Goal: Information Seeking & Learning: Check status

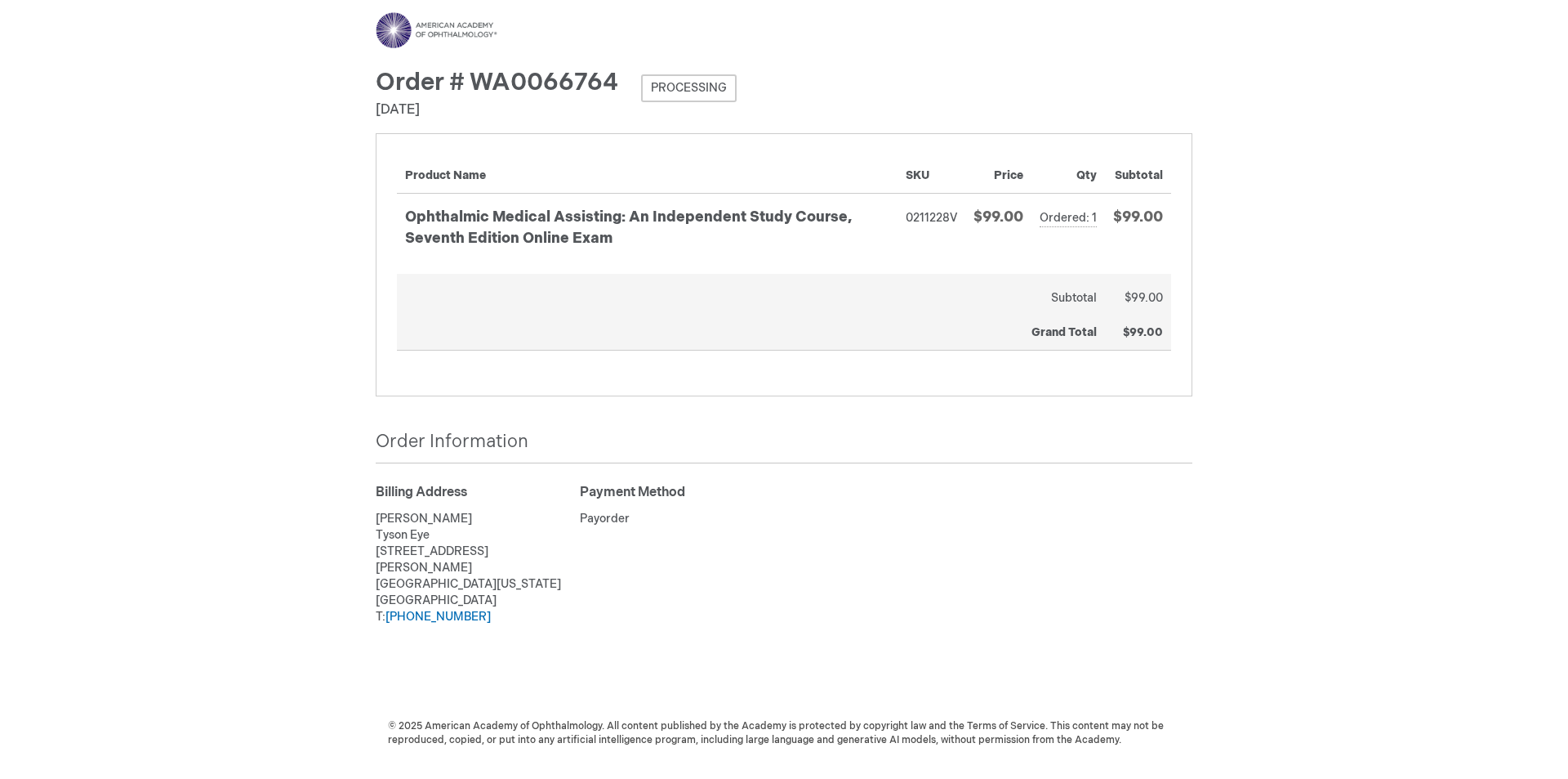
click at [689, 88] on span "Processing" at bounding box center [689, 88] width 95 height 28
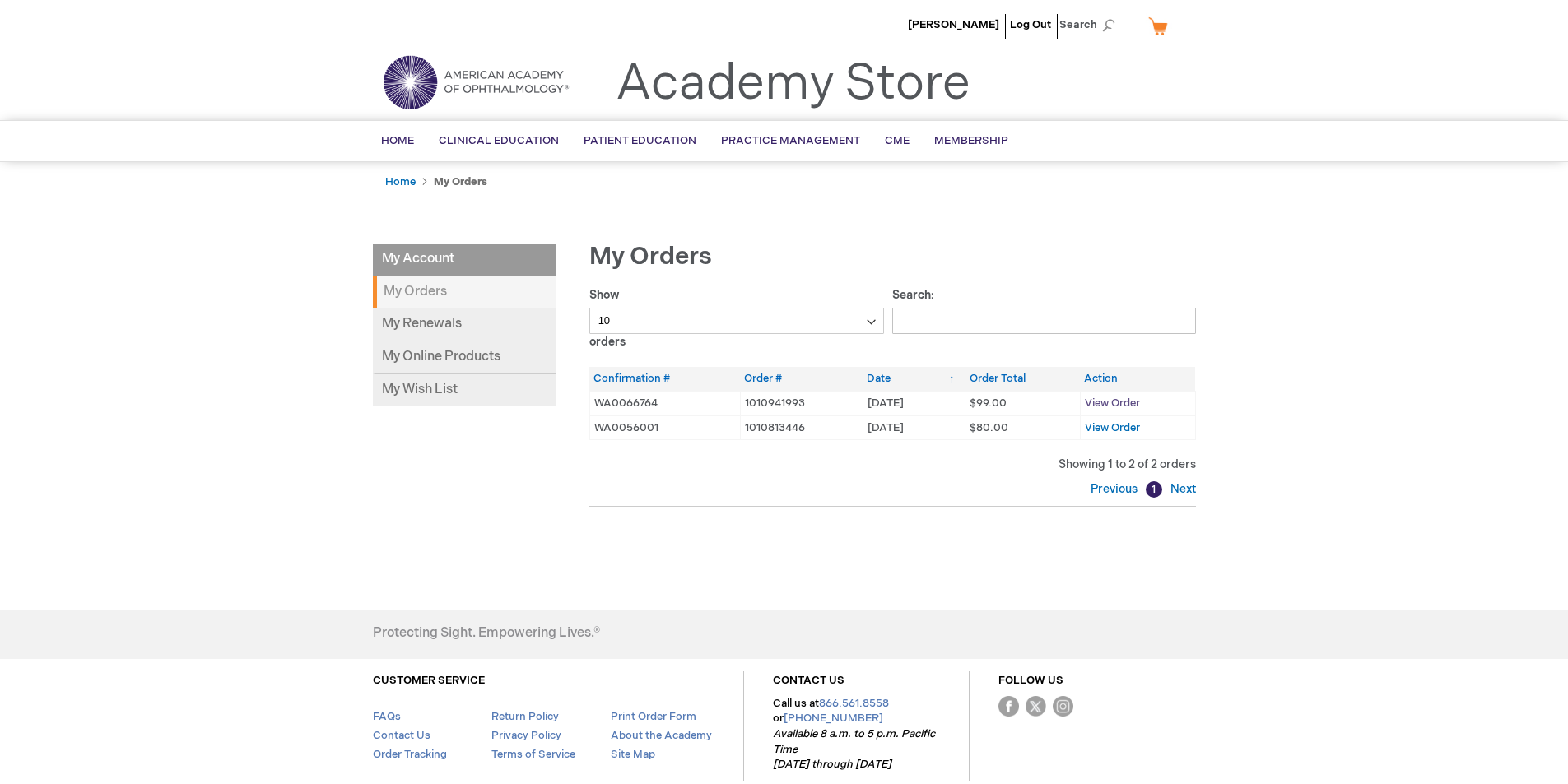
click at [1096, 398] on span "View Order" at bounding box center [1112, 402] width 55 height 13
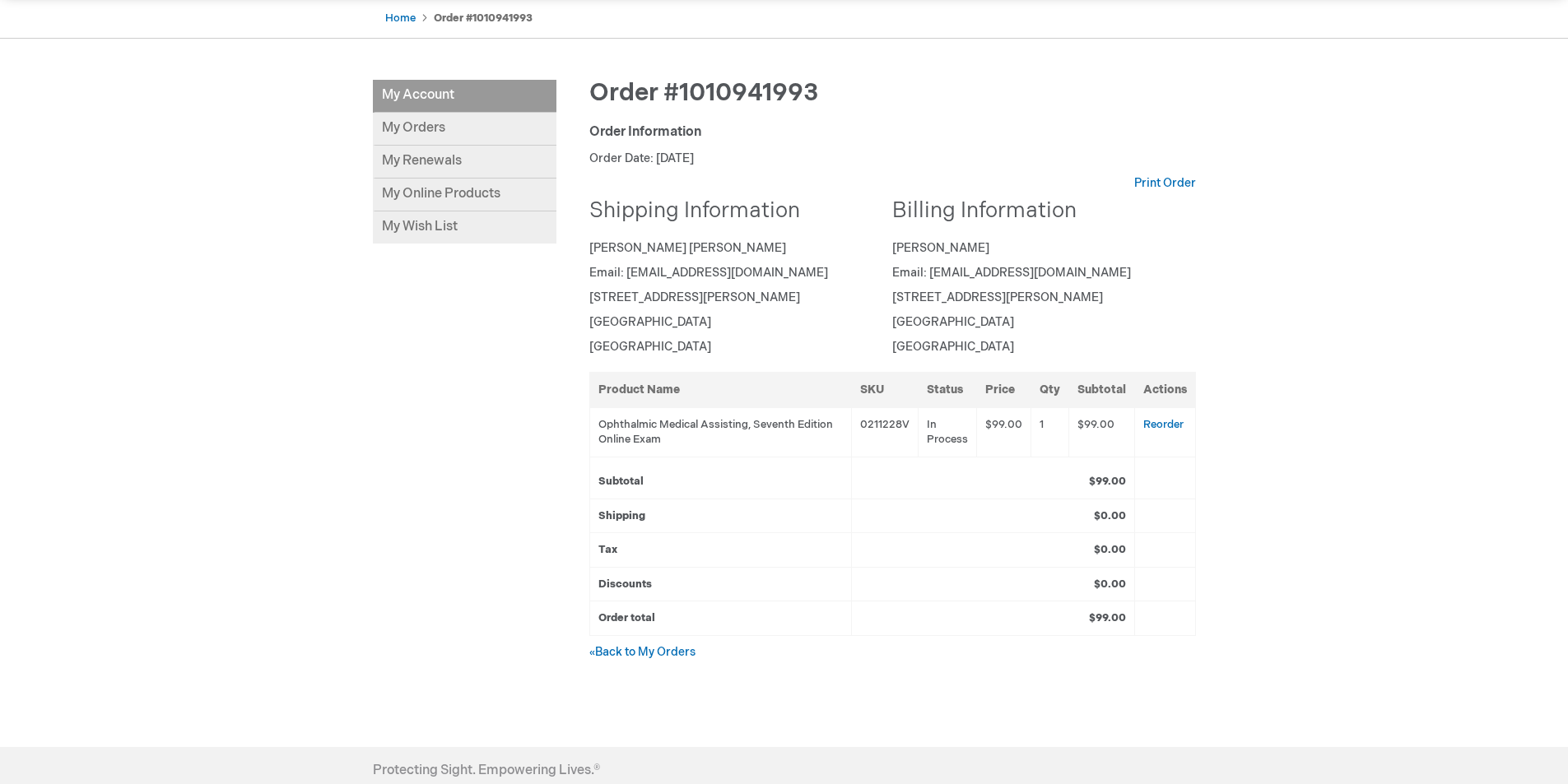
scroll to position [164, 0]
click at [657, 422] on td "Ophthalmic Medical Assisting, Seventh Edition Online Exam" at bounding box center [720, 431] width 261 height 49
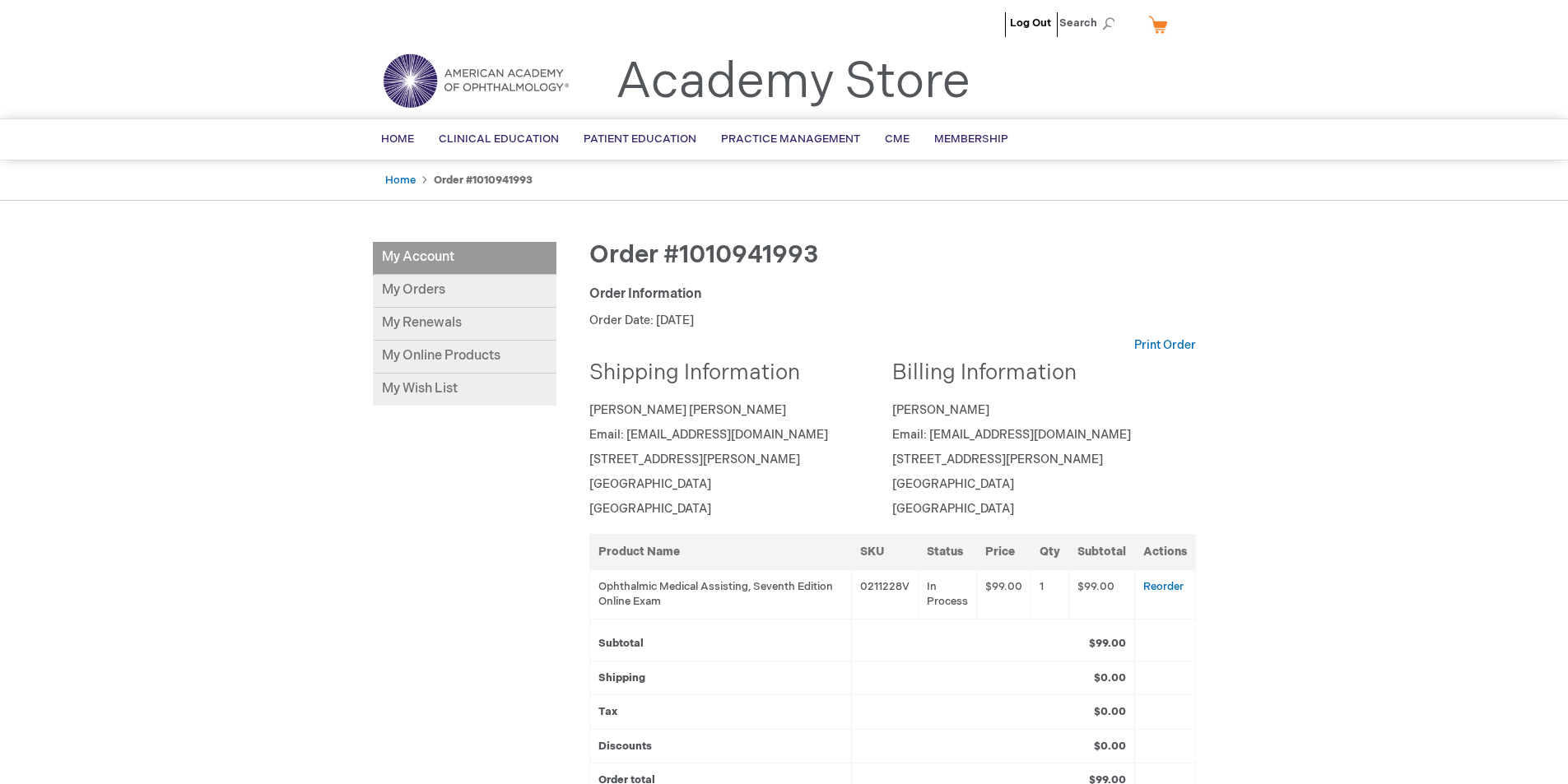
scroll to position [0, 0]
click at [397, 185] on link "Home" at bounding box center [400, 181] width 30 height 13
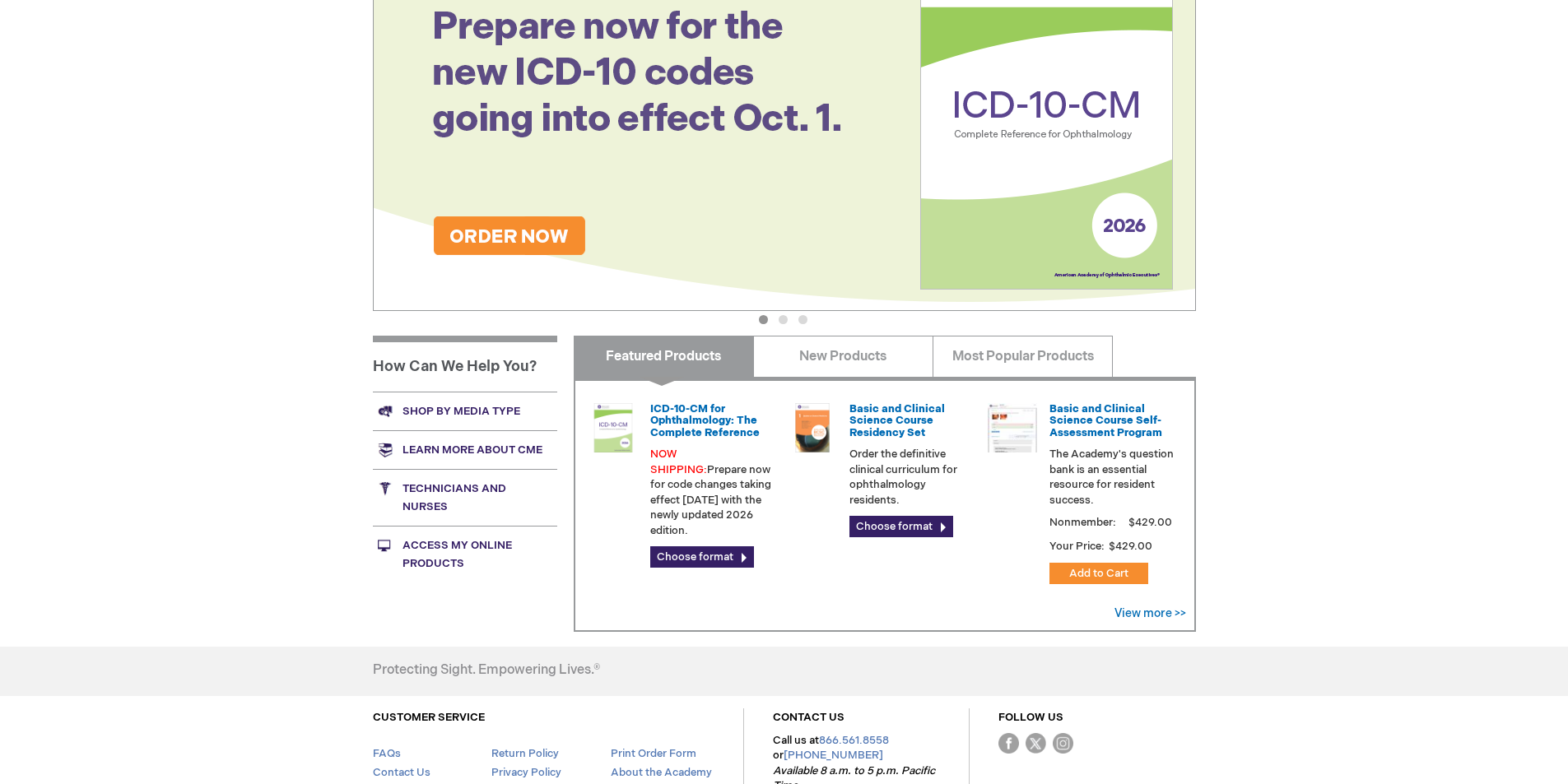
click at [431, 489] on link "Technicians and nurses" at bounding box center [465, 497] width 184 height 57
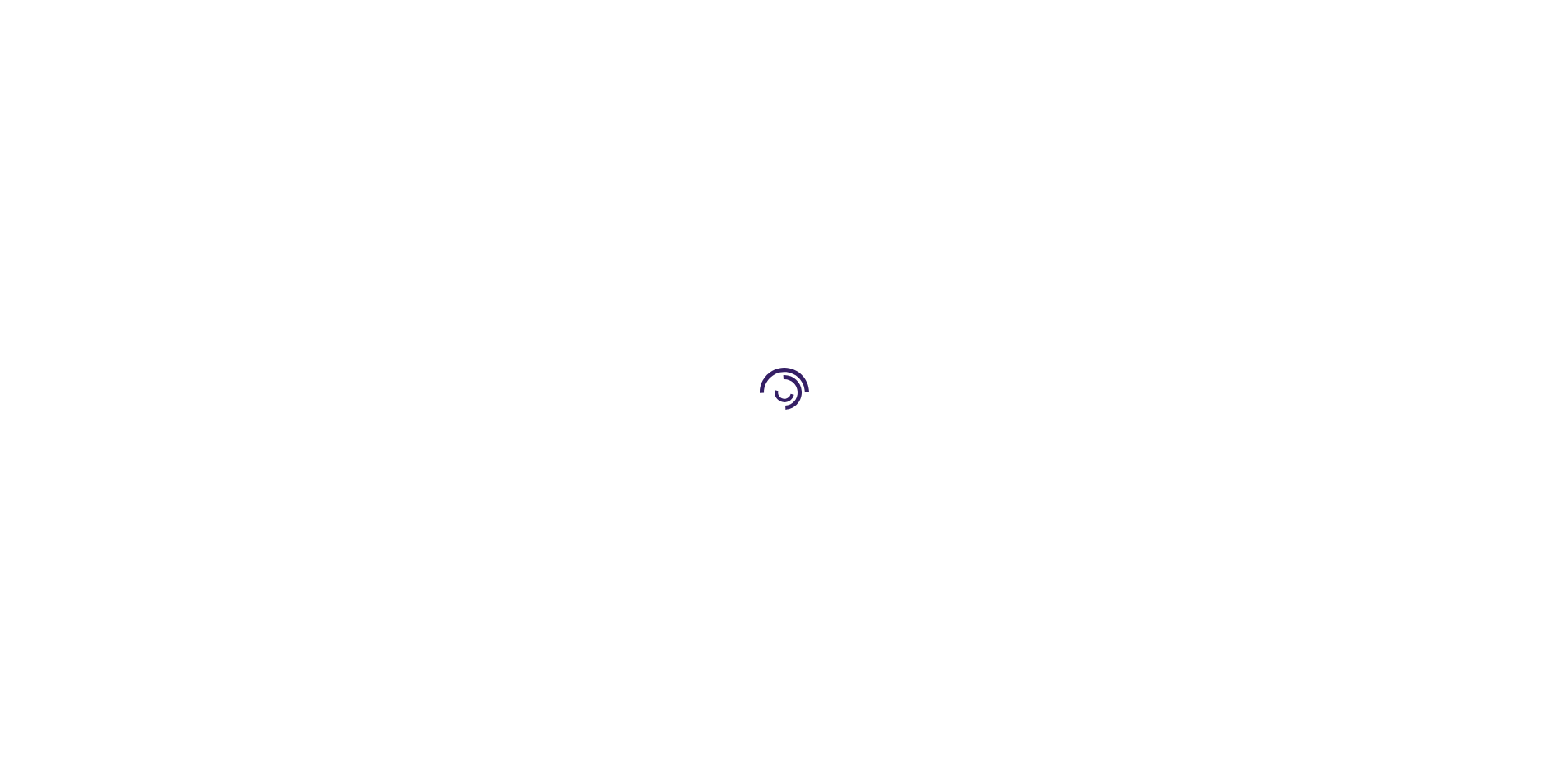
scroll to position [329, 0]
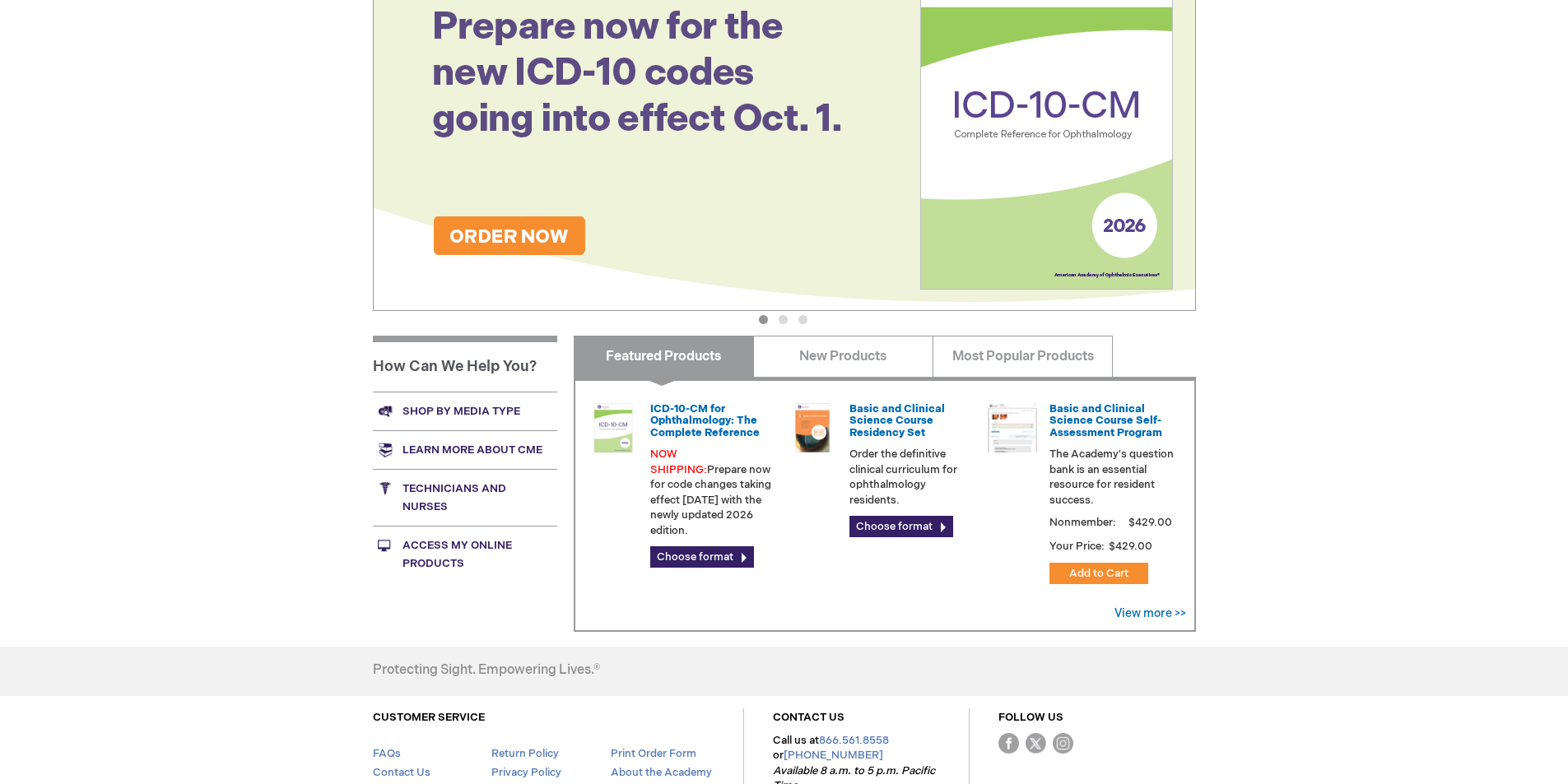
click at [412, 549] on link "Access My Online Products" at bounding box center [465, 554] width 184 height 57
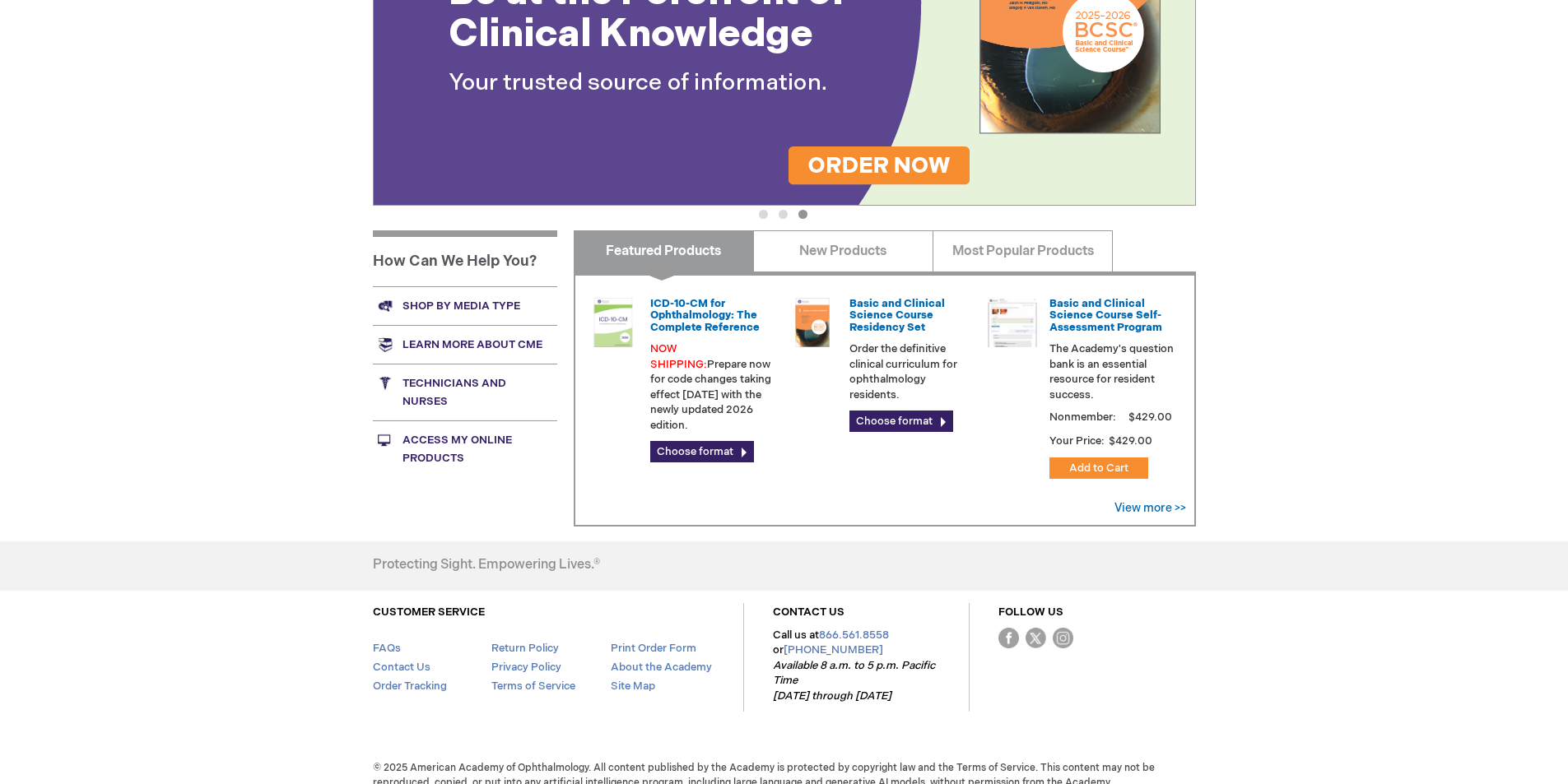
scroll to position [452, 0]
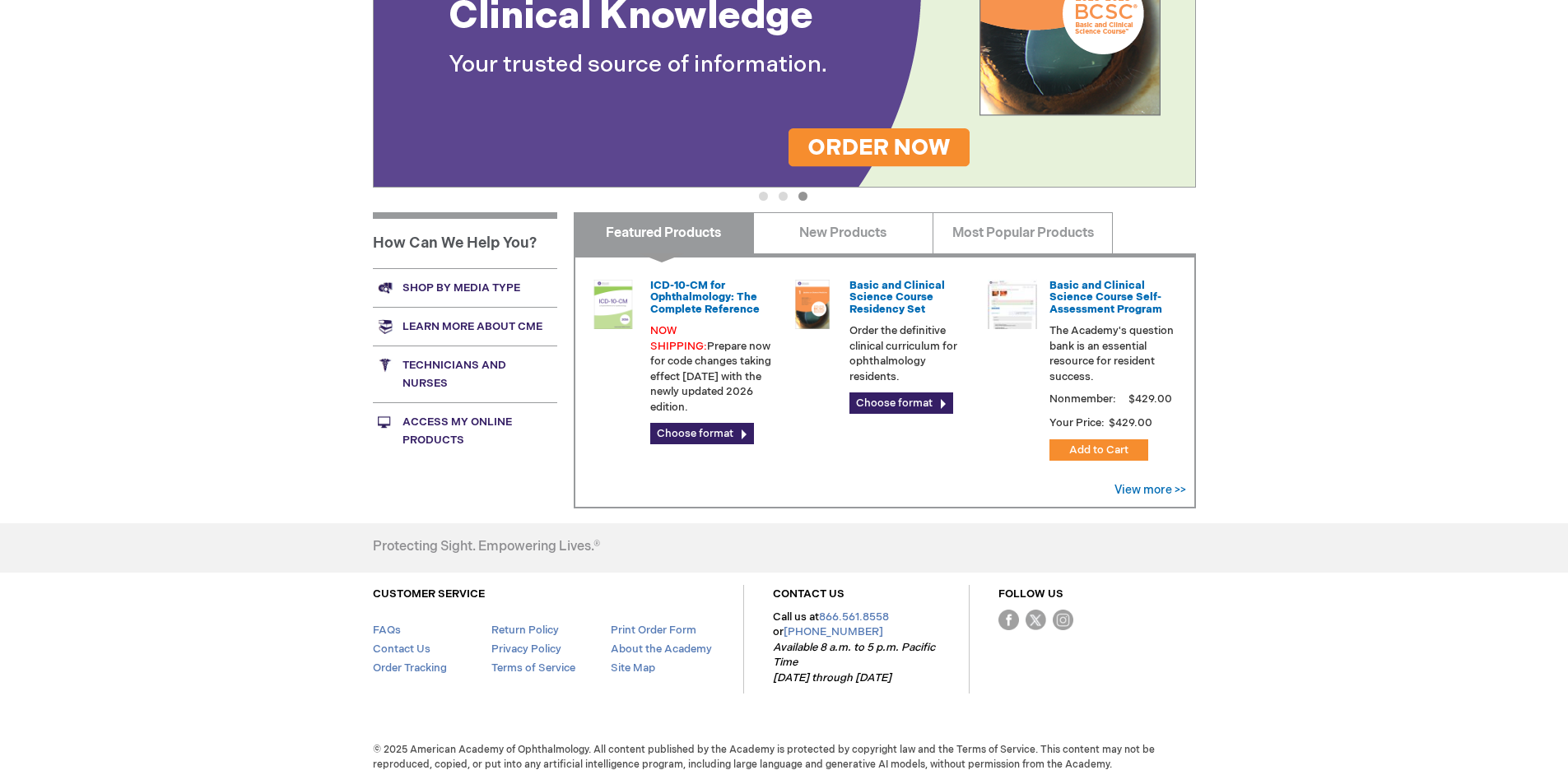
click at [439, 422] on link "Access My Online Products" at bounding box center [465, 431] width 184 height 57
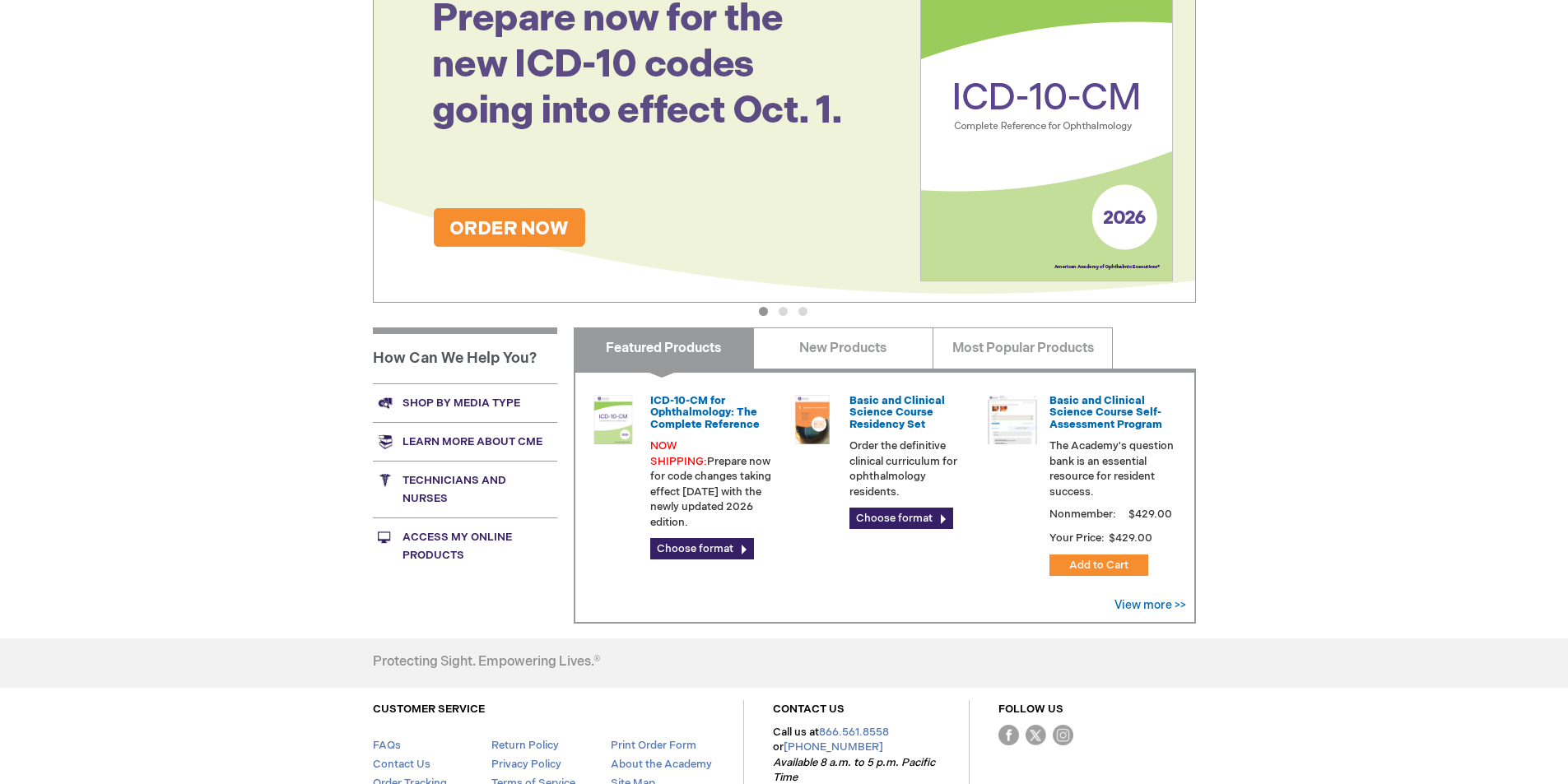
scroll to position [411, 0]
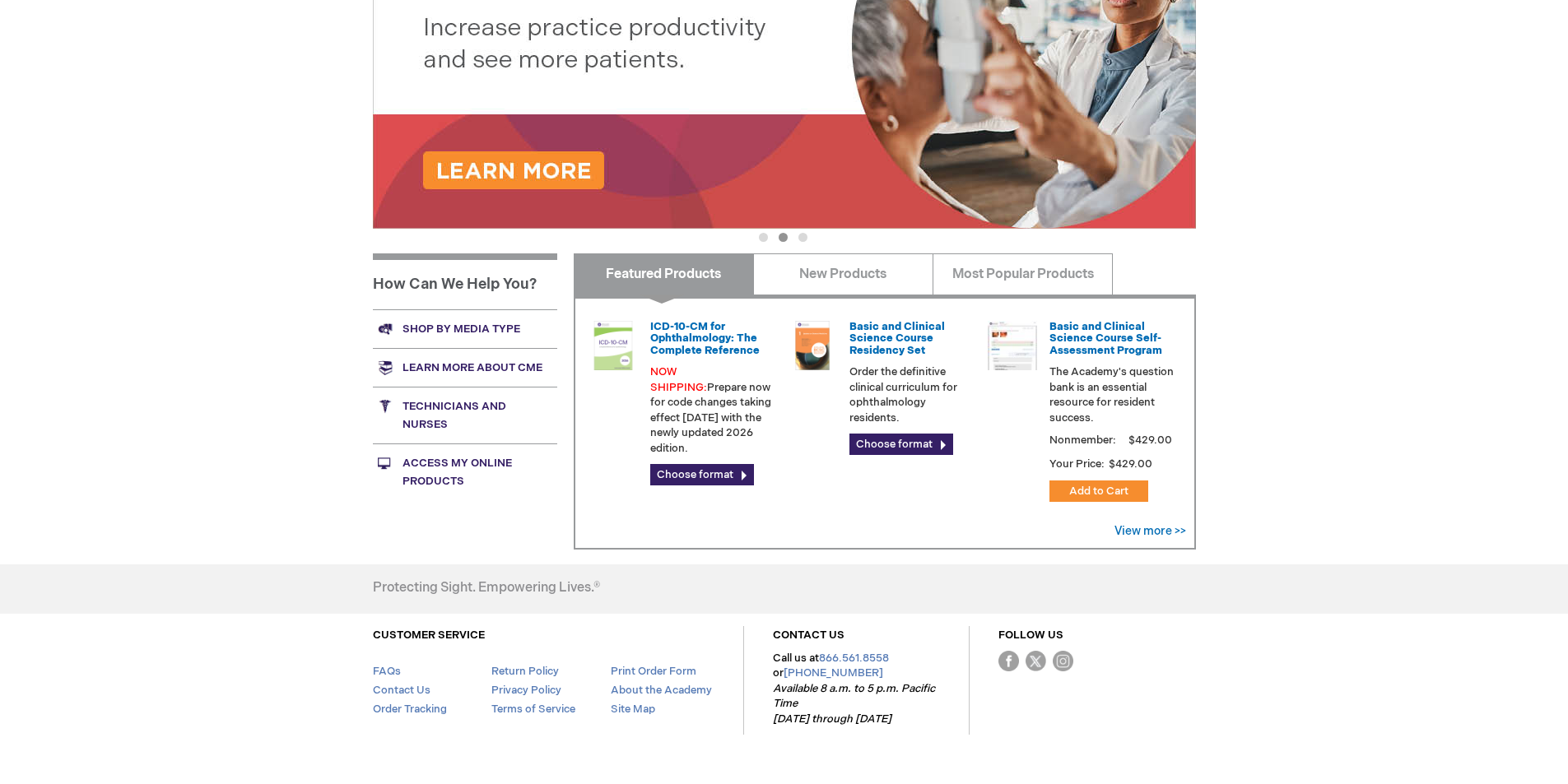
click at [423, 407] on link "Technicians and nurses" at bounding box center [465, 415] width 184 height 57
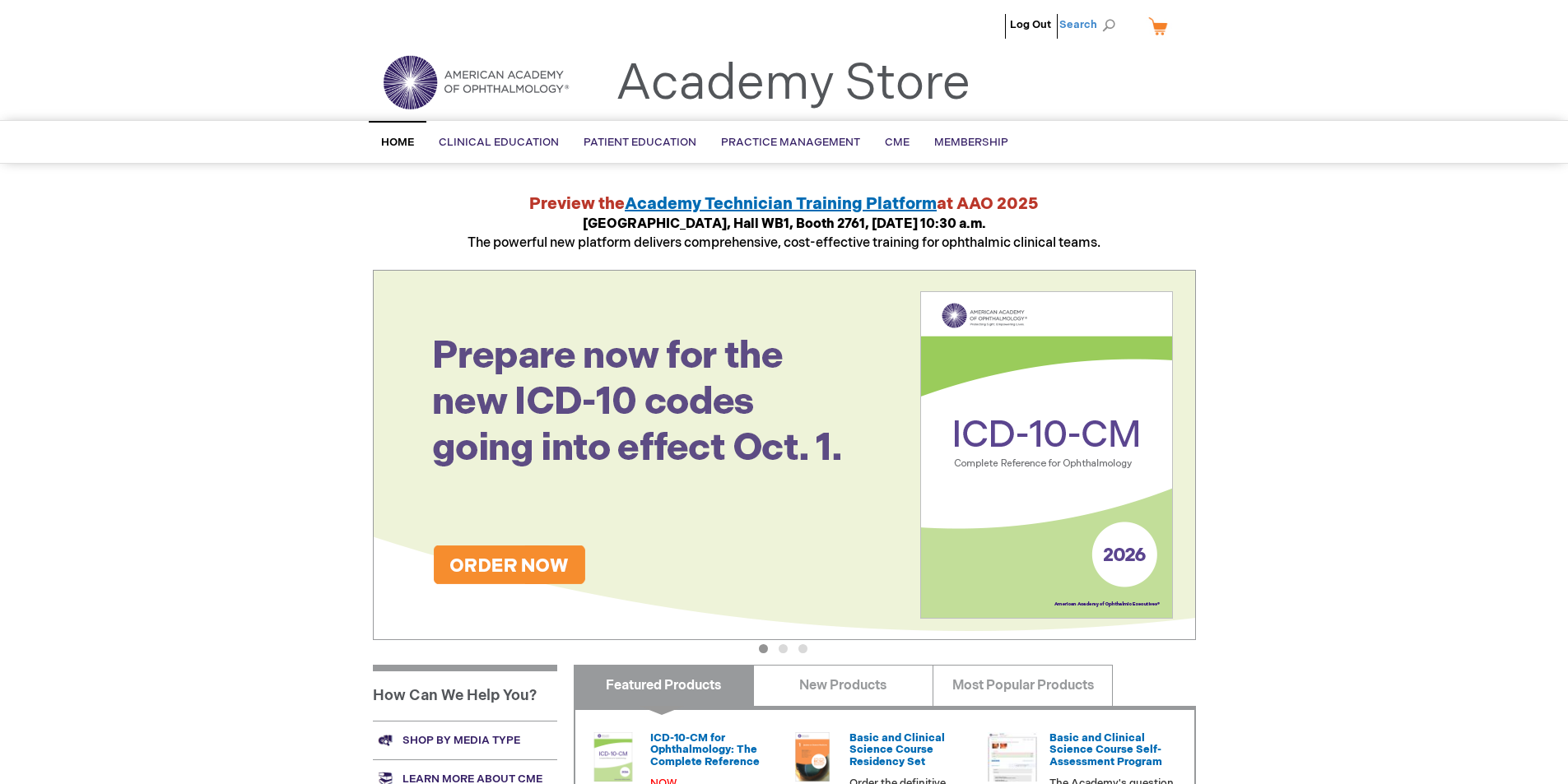
click at [1090, 20] on span "Search" at bounding box center [1090, 24] width 63 height 33
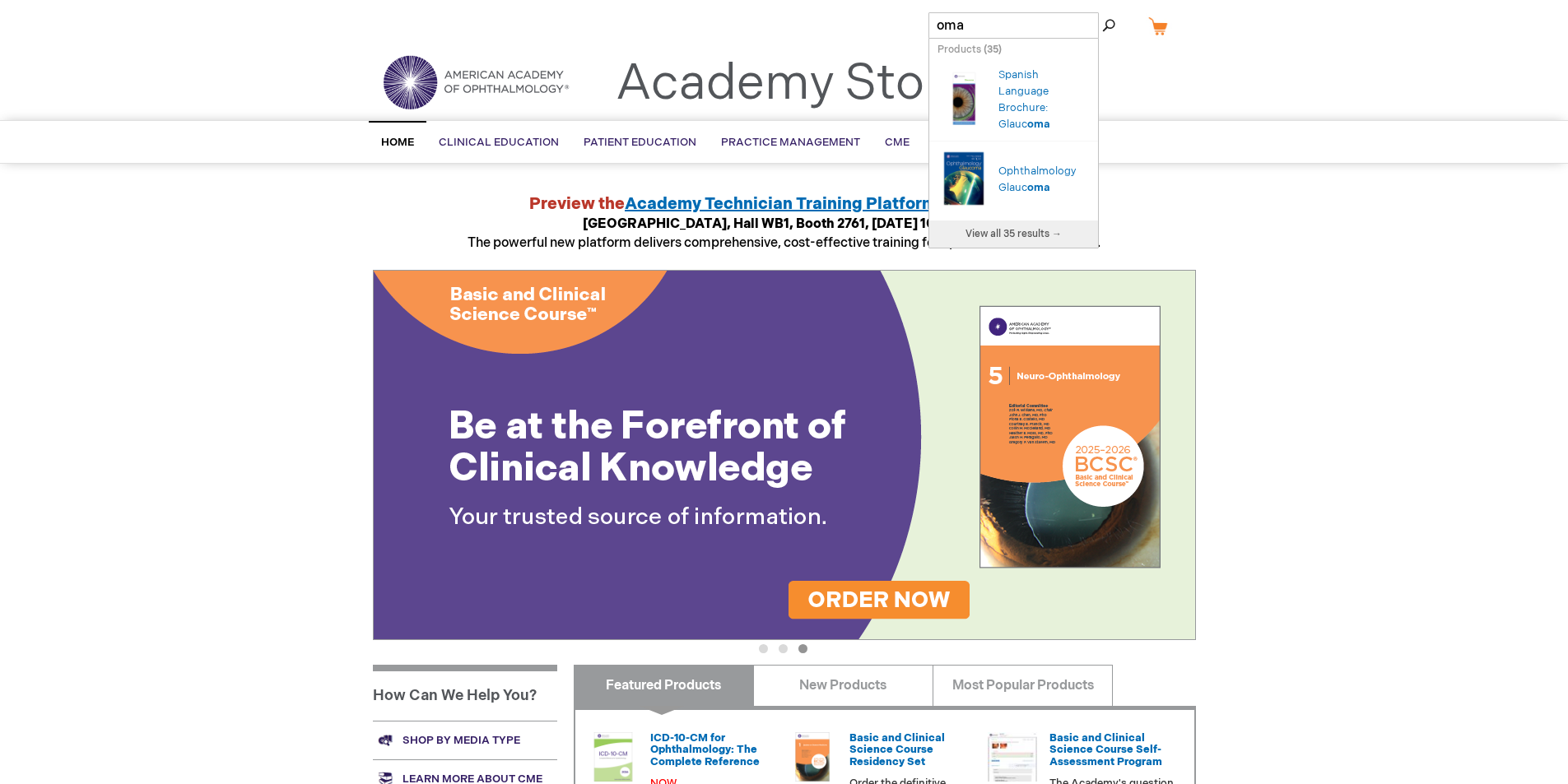
type input "oma"
click at [1022, 235] on span "View all 35 results →" at bounding box center [1014, 234] width 96 height 13
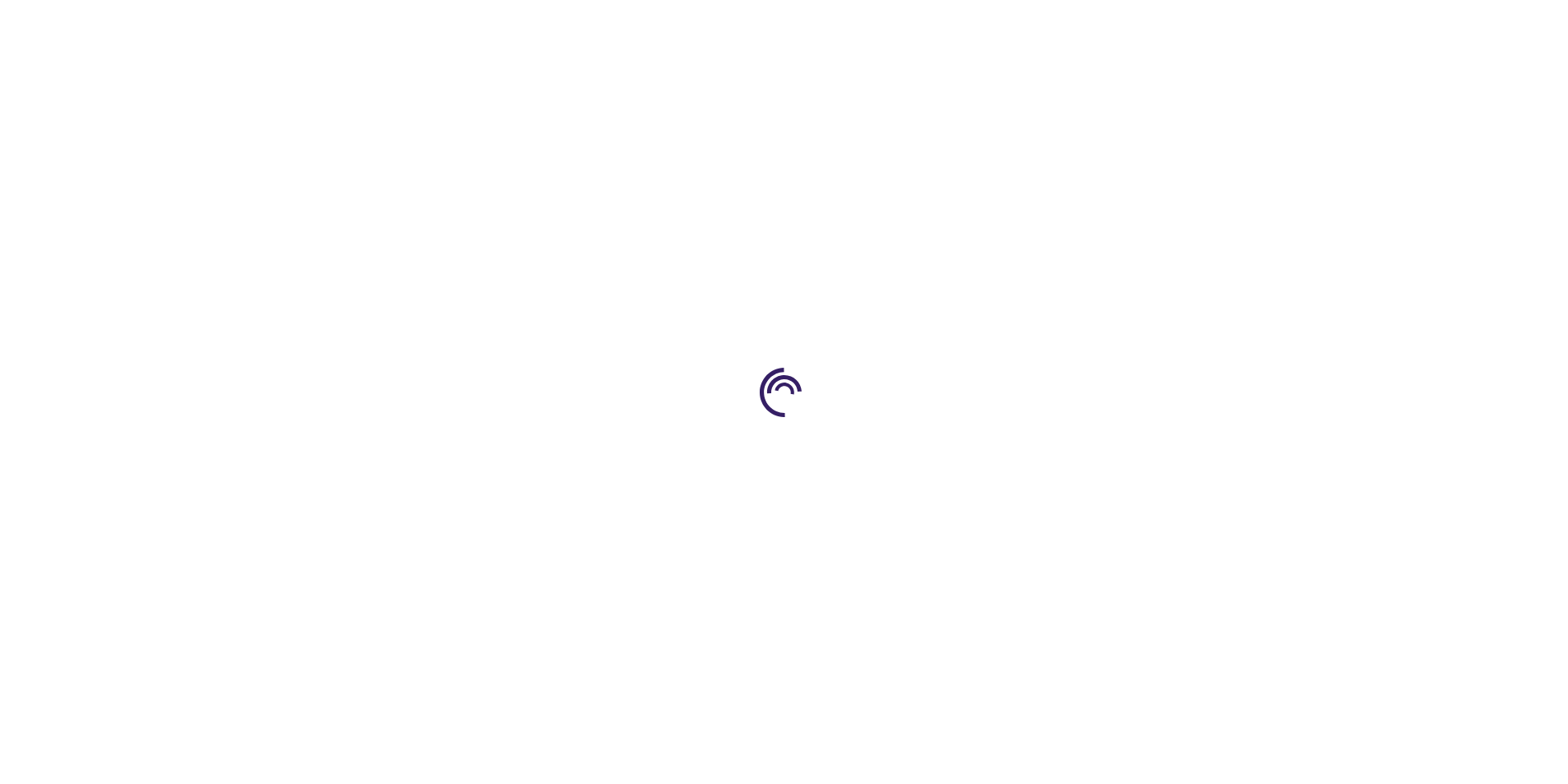
type input "0"
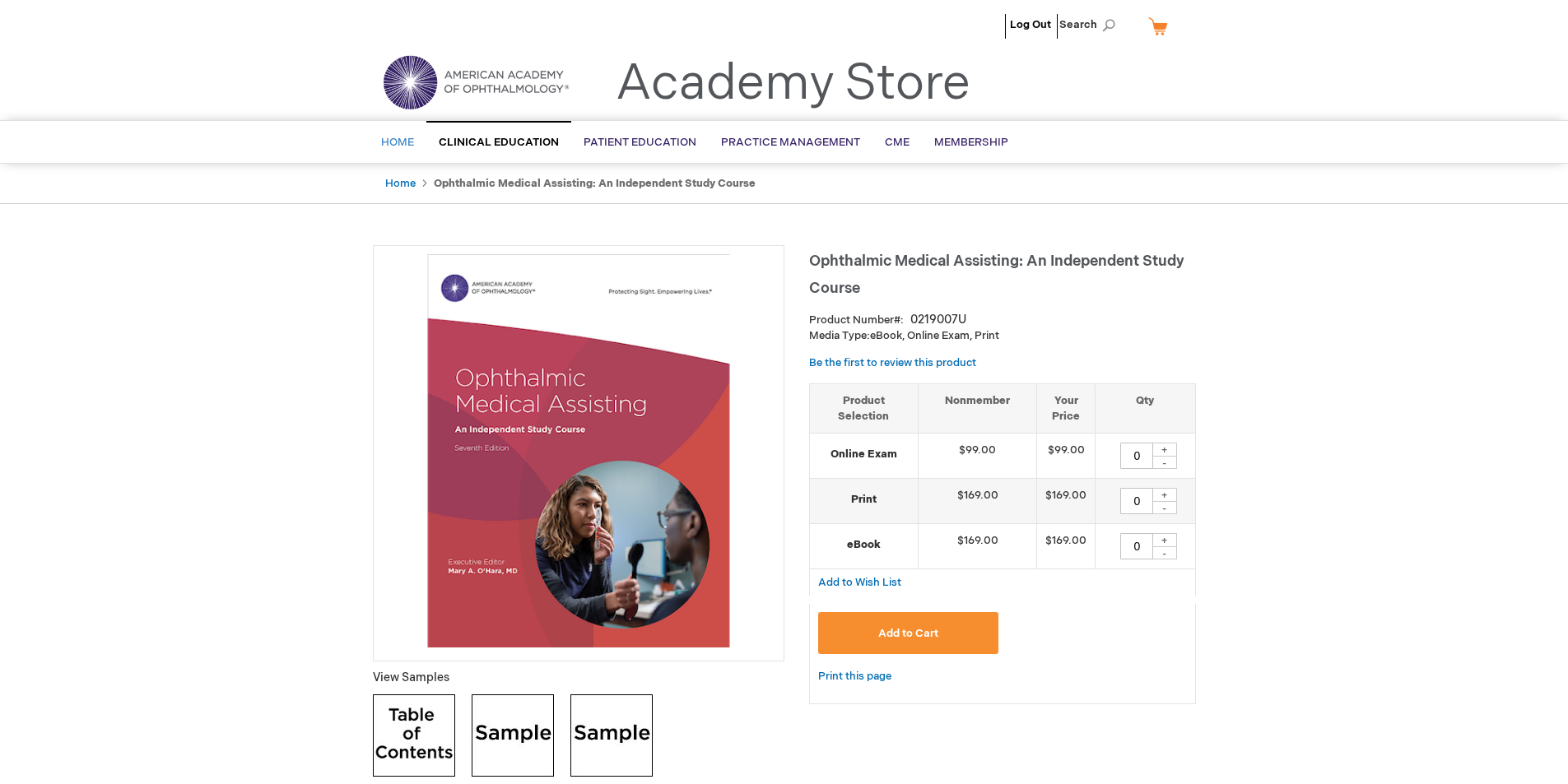
click at [390, 142] on span "Home" at bounding box center [398, 142] width 33 height 13
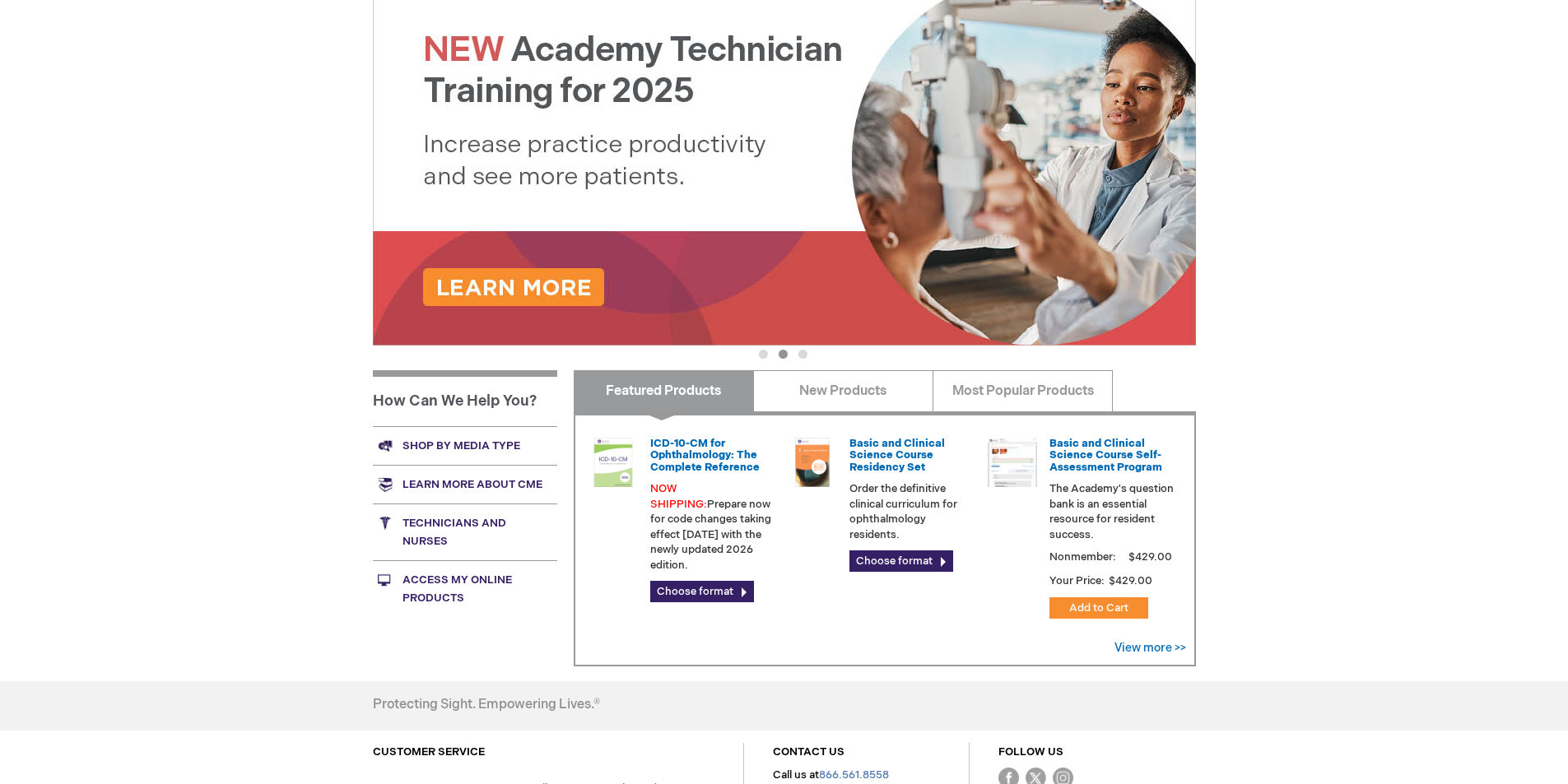
scroll to position [329, 0]
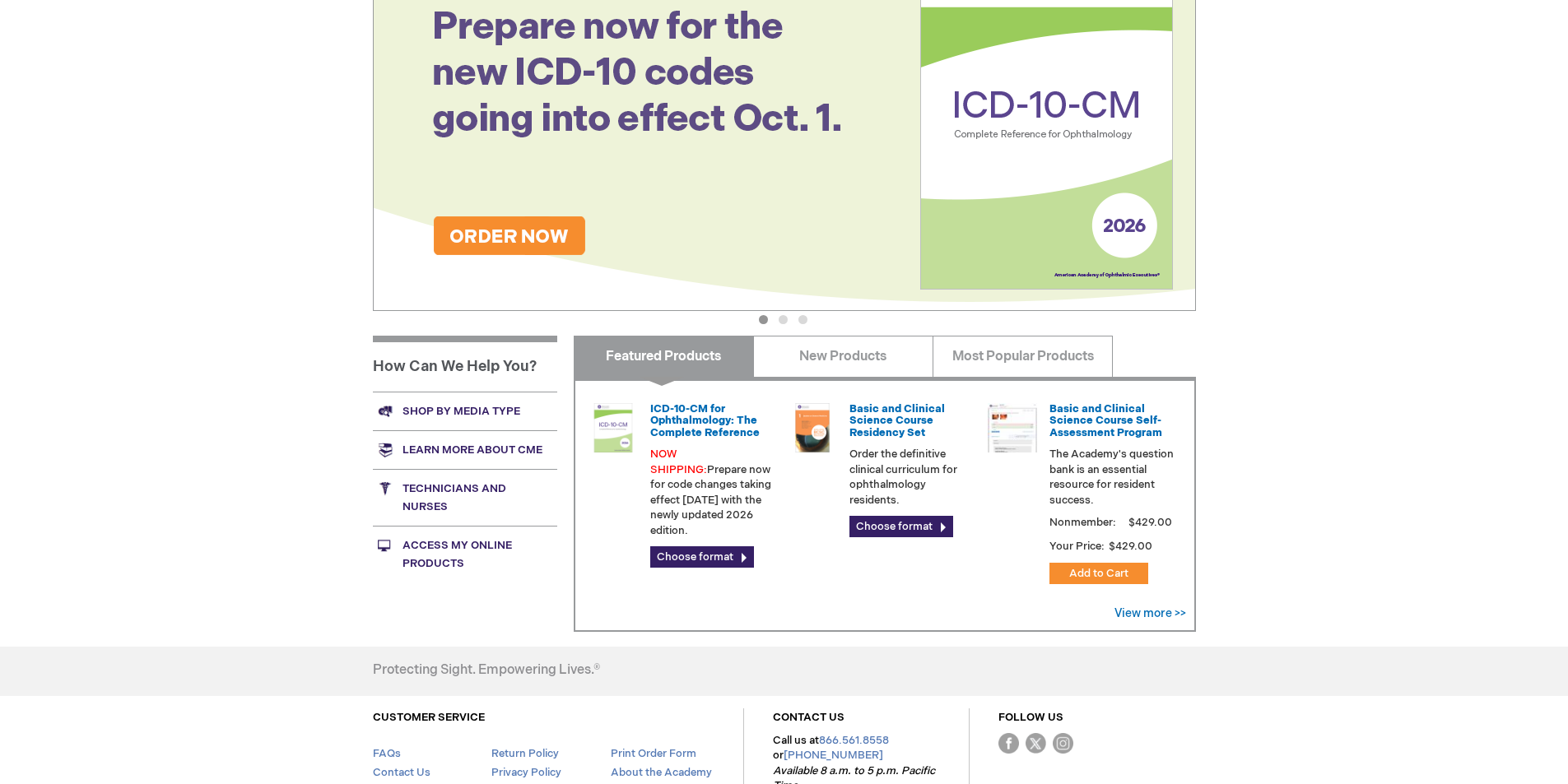
click at [425, 490] on link "Technicians and nurses" at bounding box center [465, 497] width 184 height 57
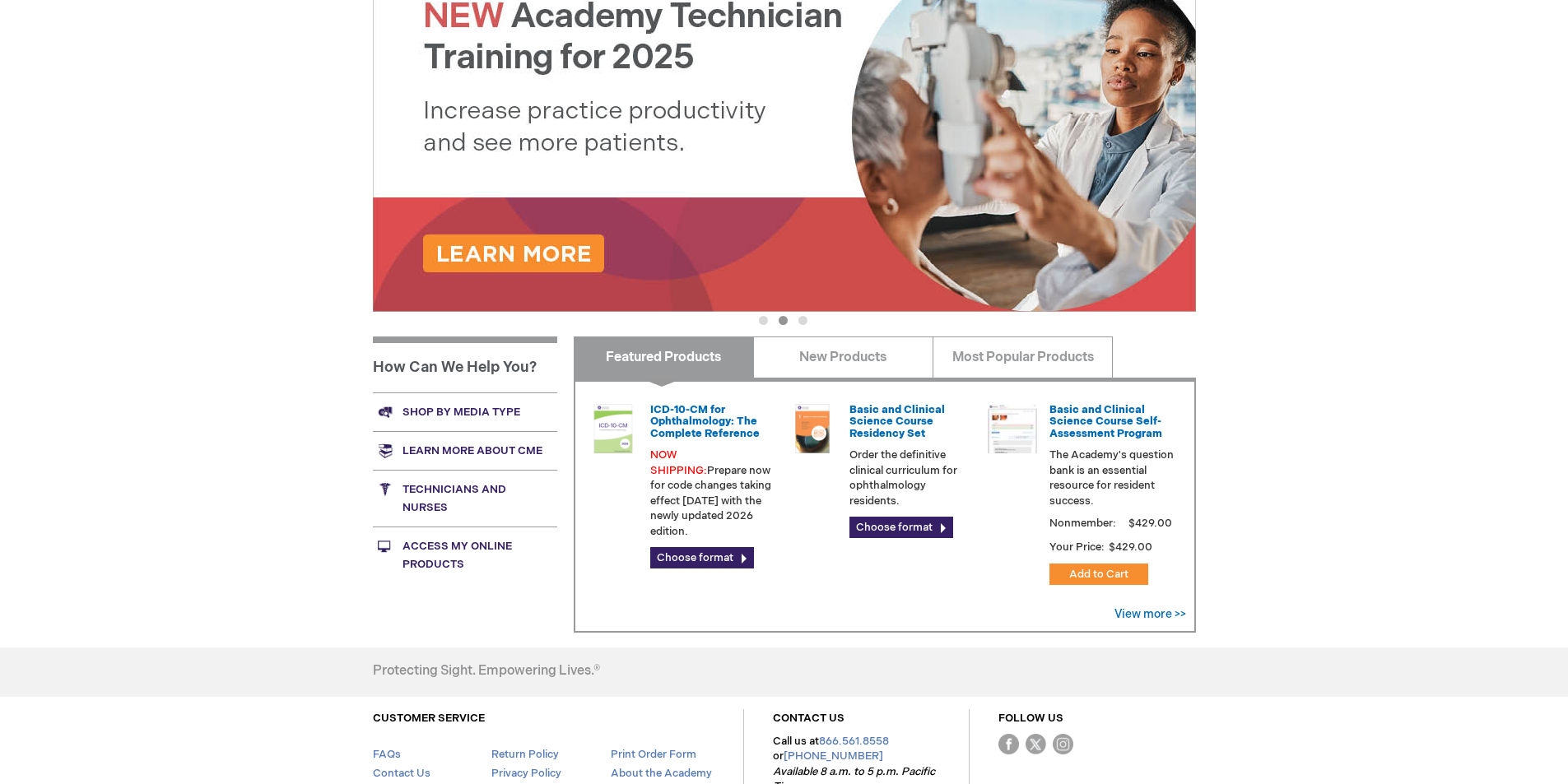
scroll to position [329, 0]
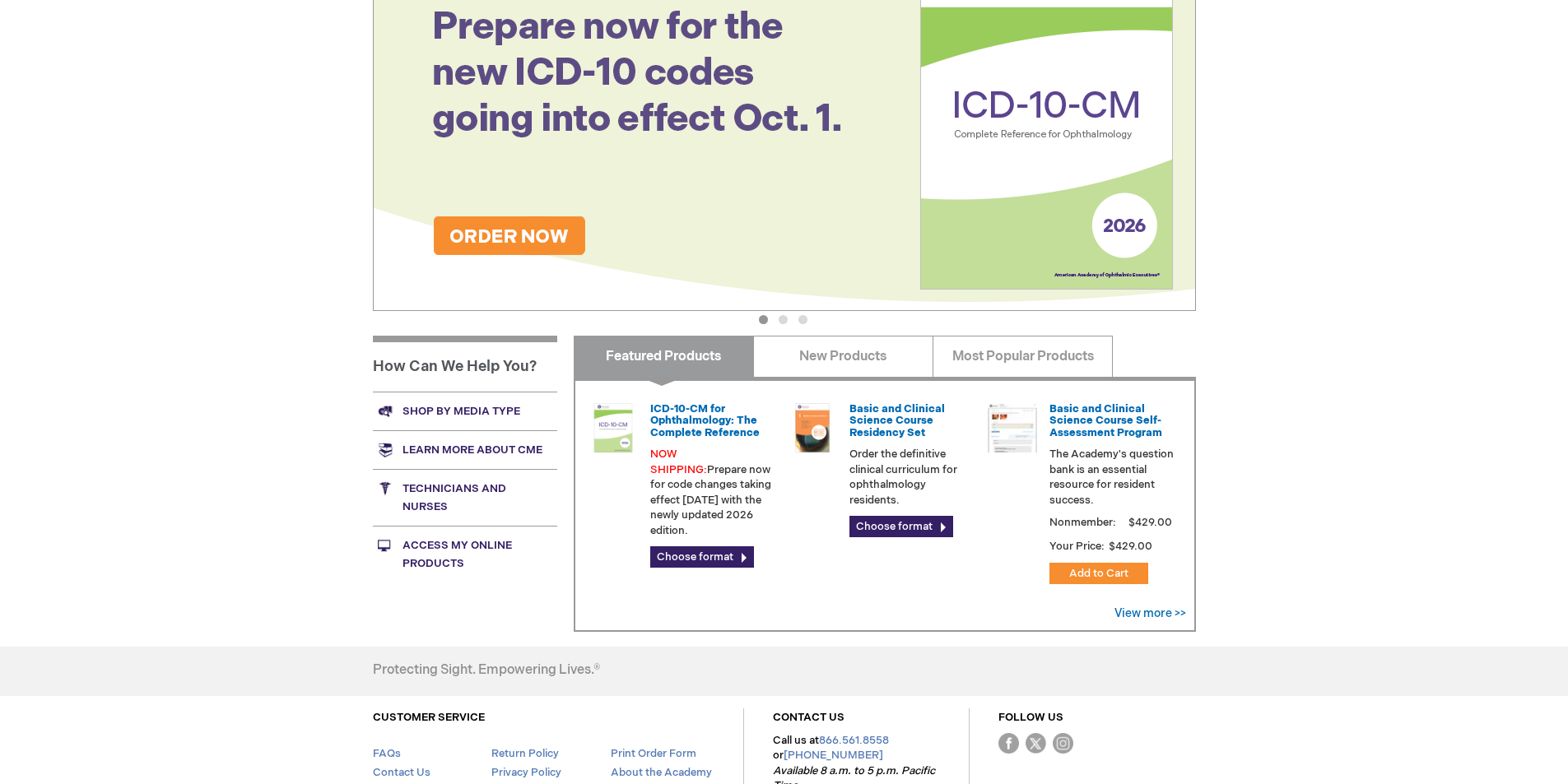
click at [429, 486] on link "Technicians and nurses" at bounding box center [465, 497] width 184 height 57
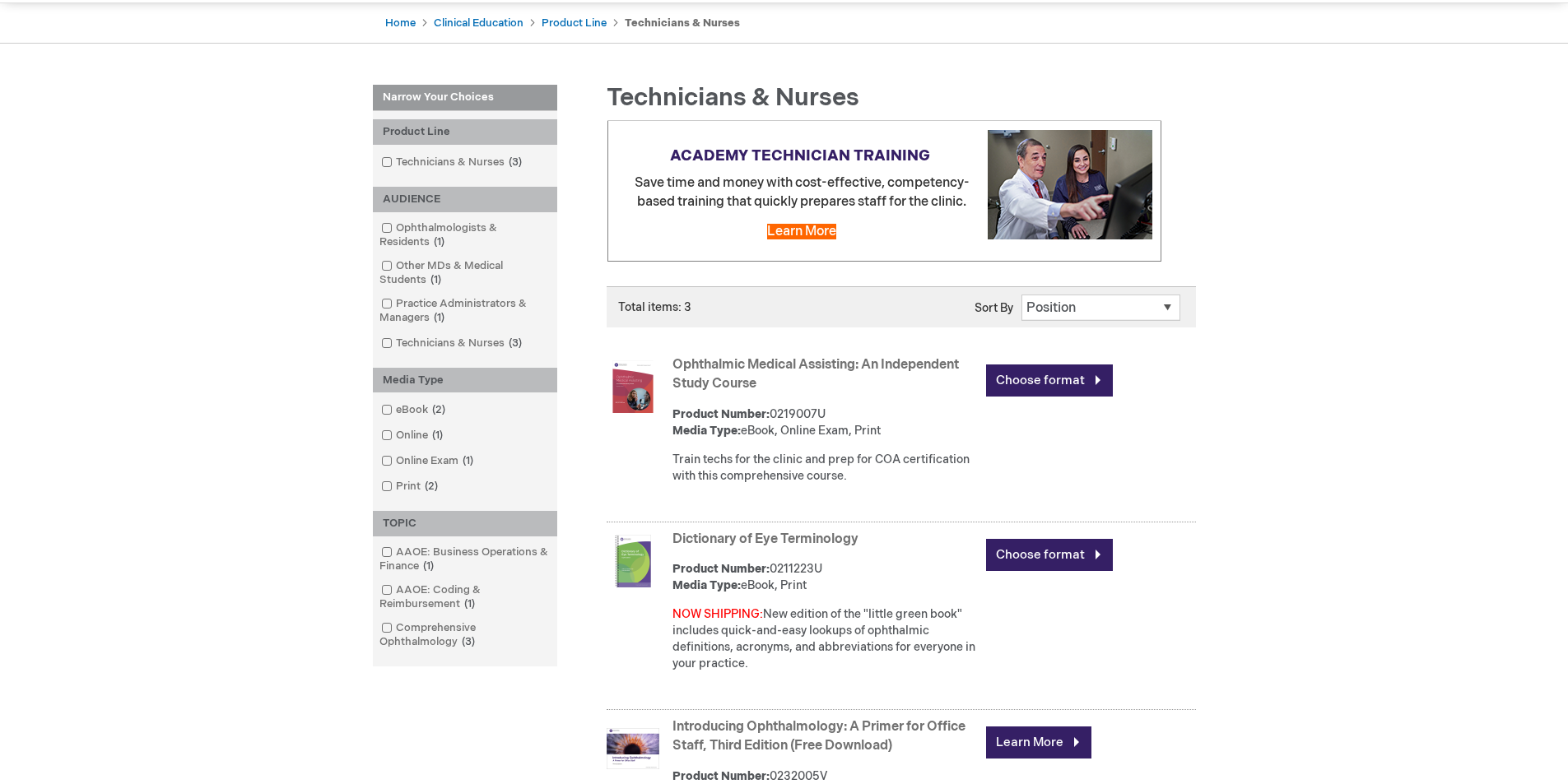
scroll to position [164, 0]
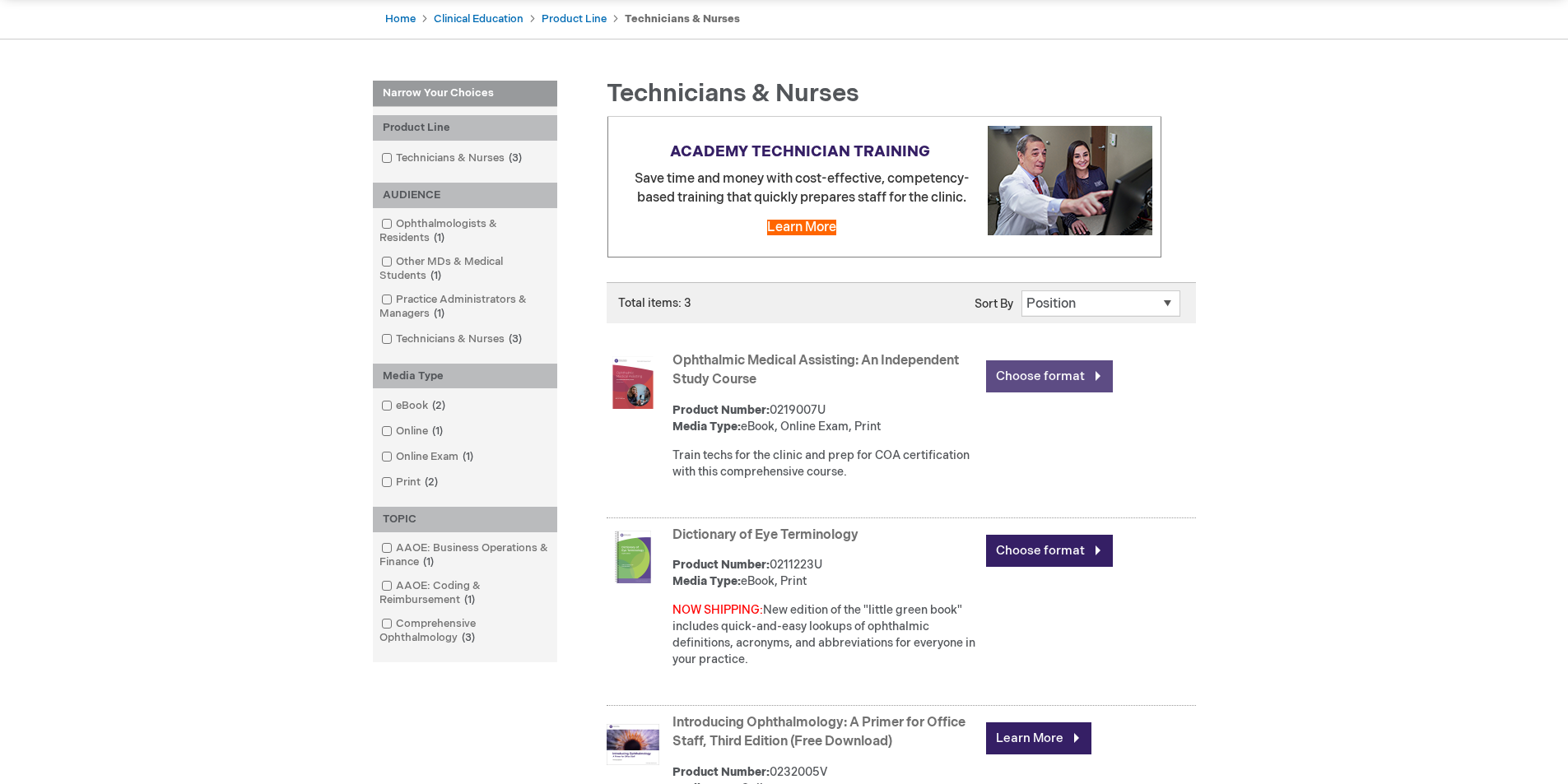
click at [1027, 378] on link "Choose format" at bounding box center [1049, 376] width 126 height 32
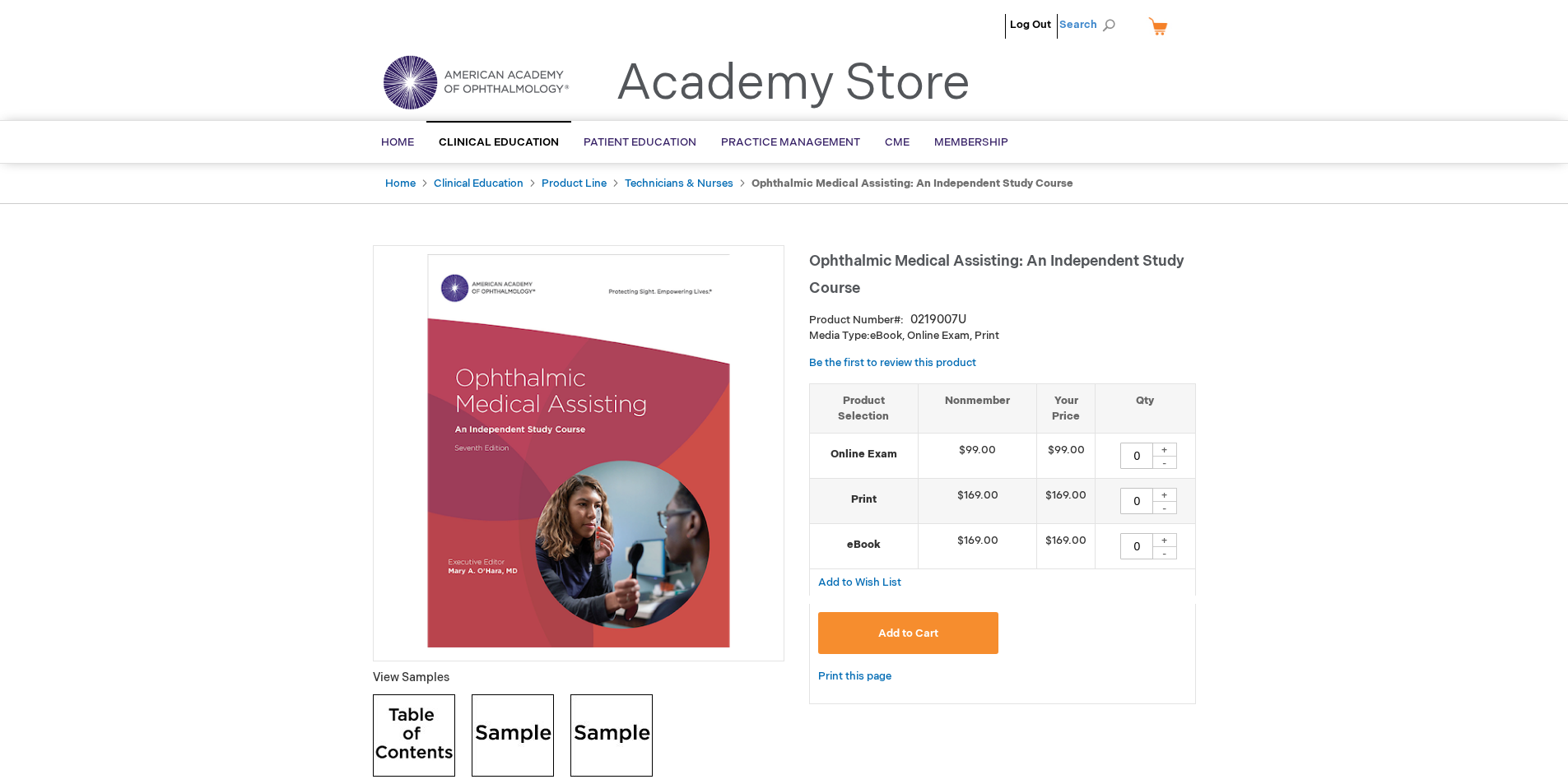
click at [1079, 22] on span "Search" at bounding box center [1090, 24] width 63 height 33
click at [1142, 69] on div "Toggle Nav Academy Store" at bounding box center [784, 89] width 847 height 63
click at [1086, 23] on span "Search" at bounding box center [1090, 24] width 63 height 33
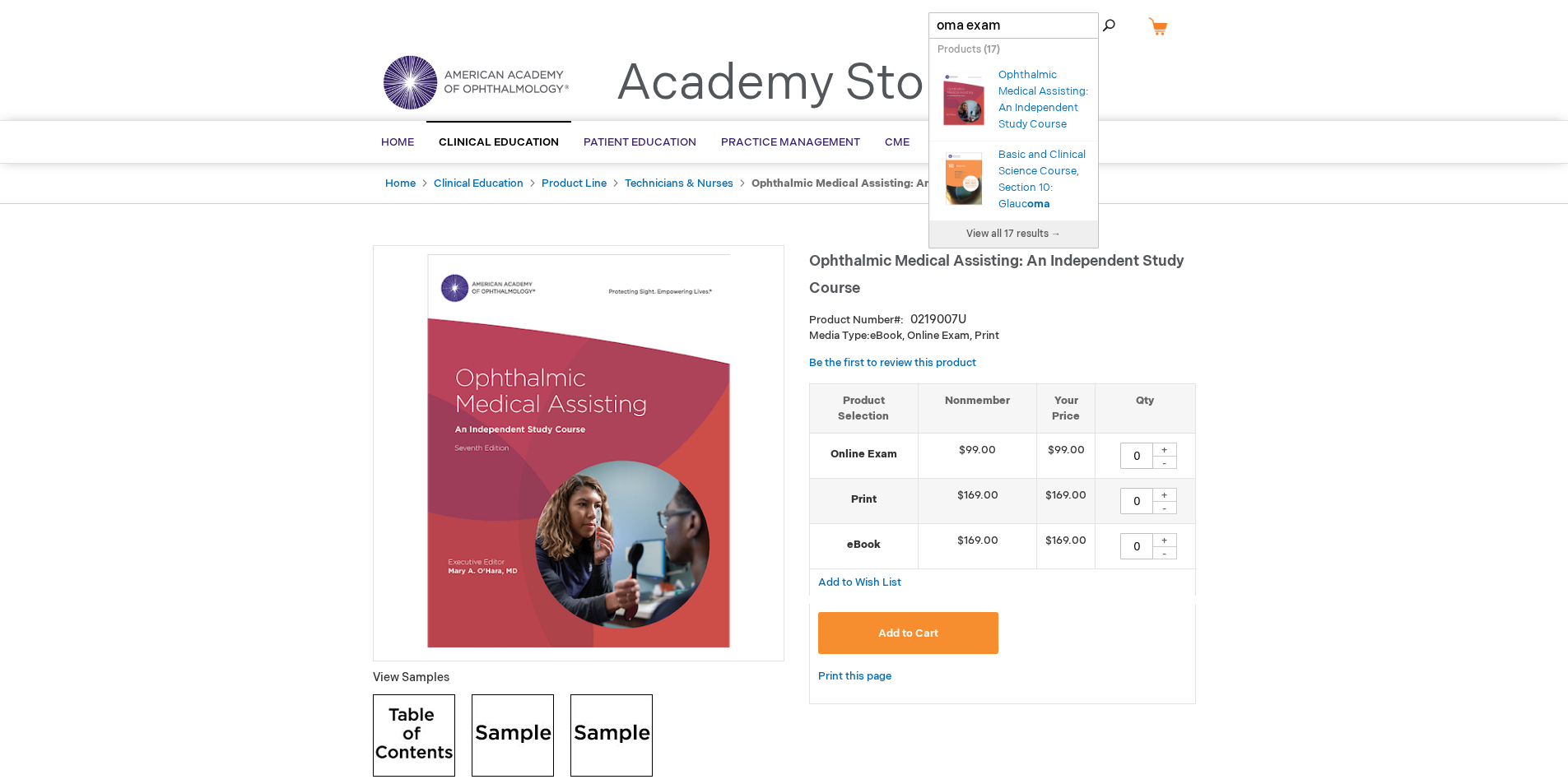
type input "oma exam"
click at [1012, 240] on span "View all 17 results →" at bounding box center [1013, 234] width 95 height 13
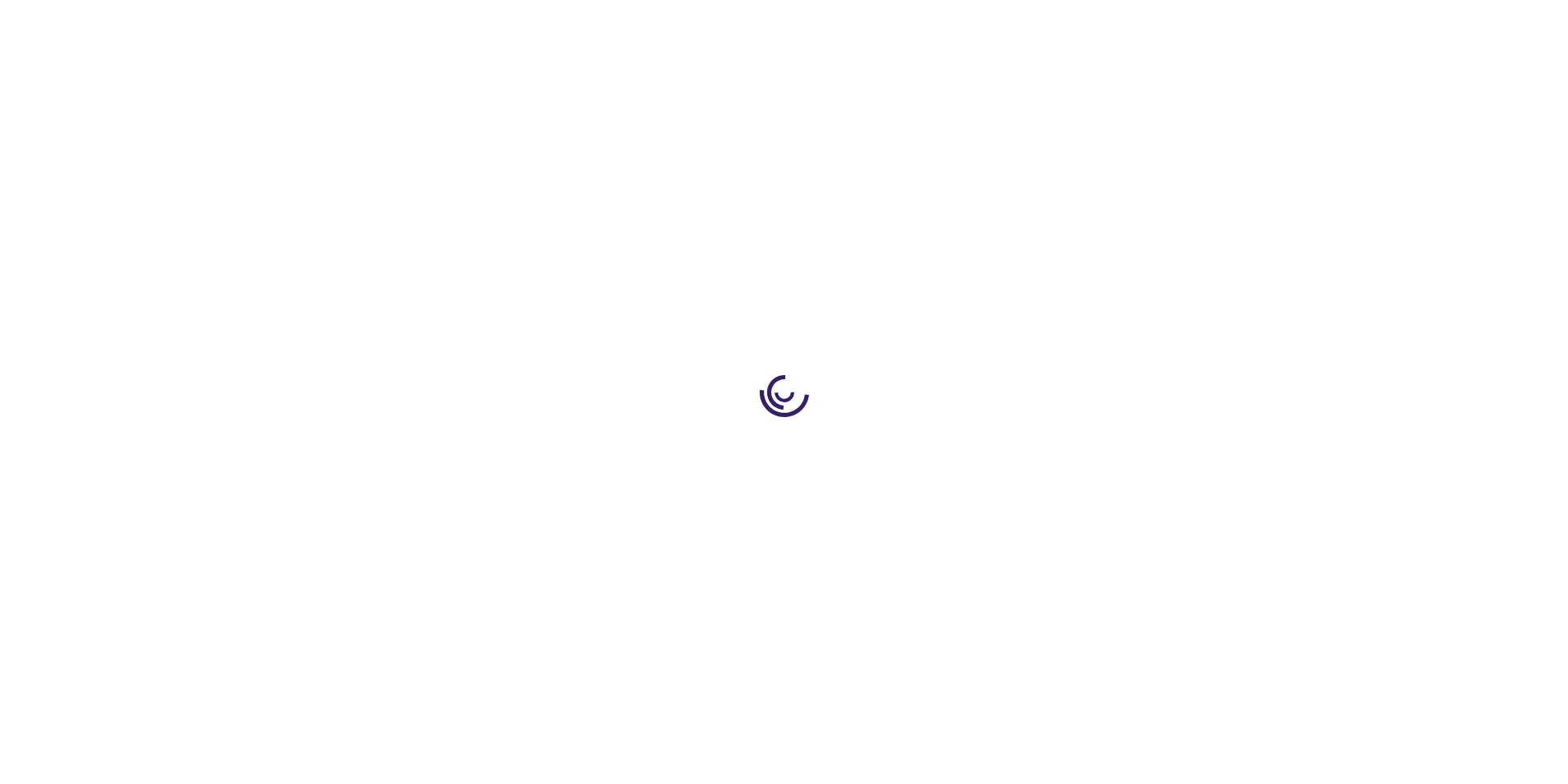
type input "0"
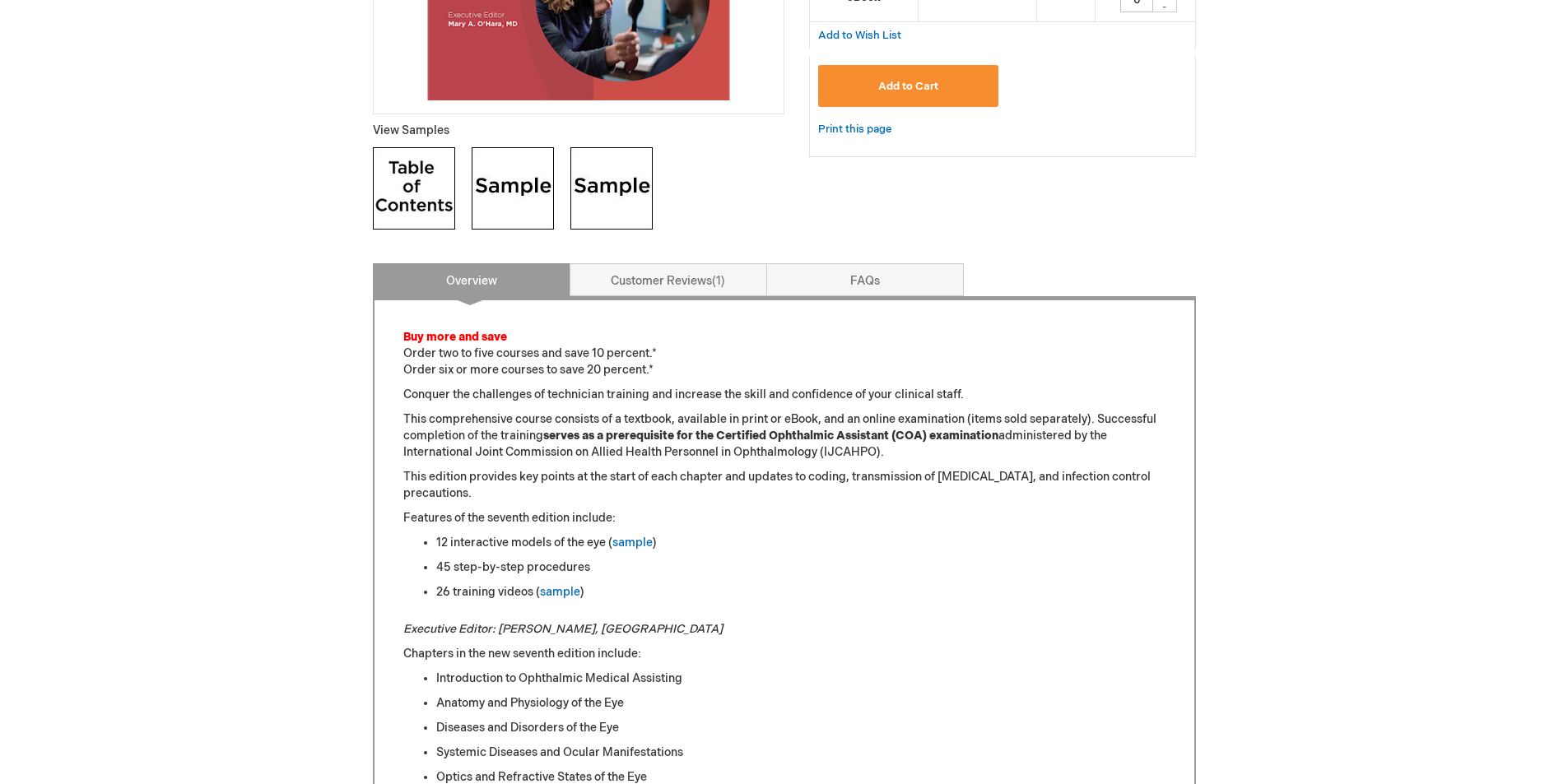
scroll to position [576, 0]
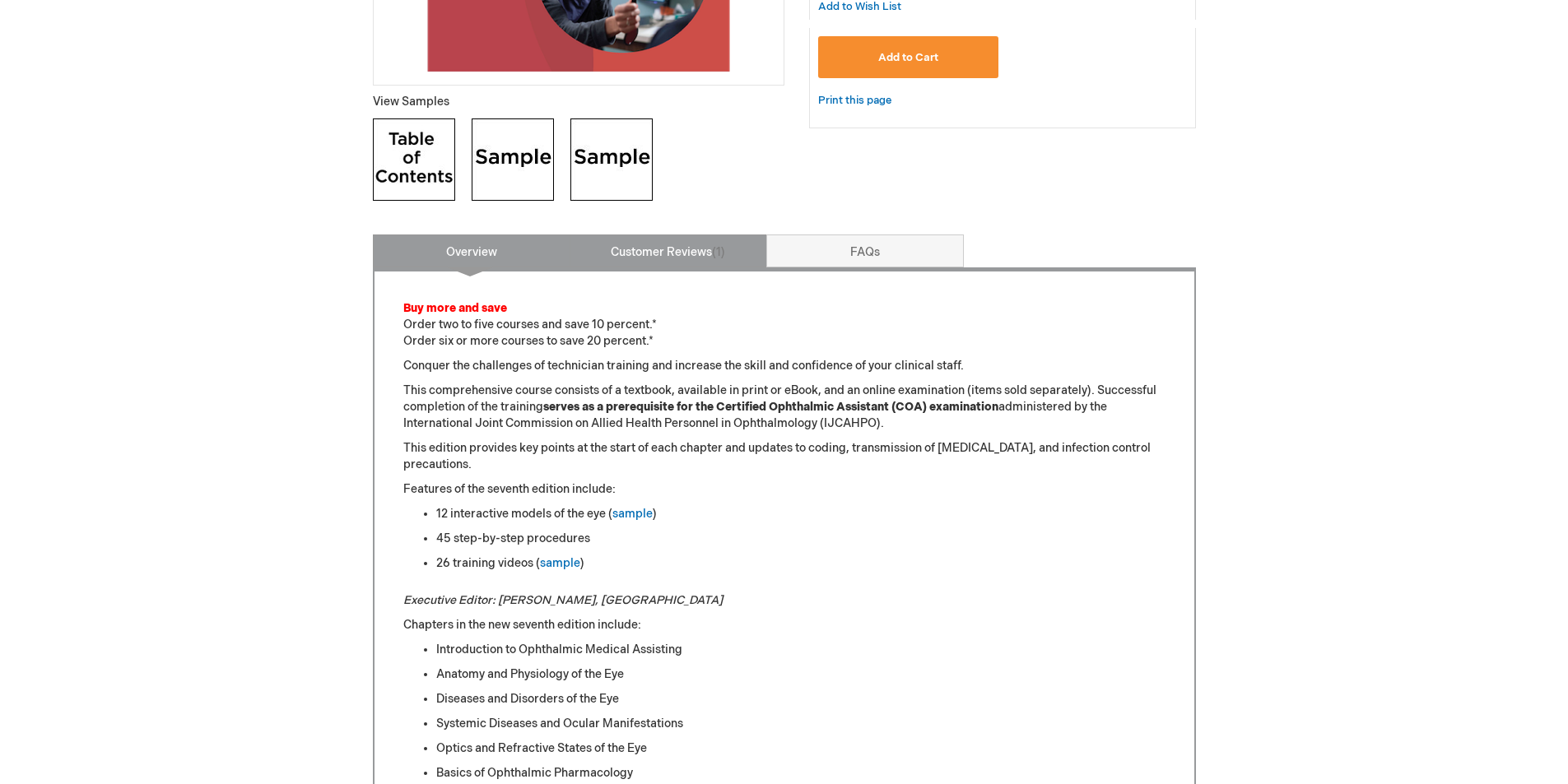
click at [668, 248] on link "Customer Reviews 1" at bounding box center [668, 251] width 198 height 33
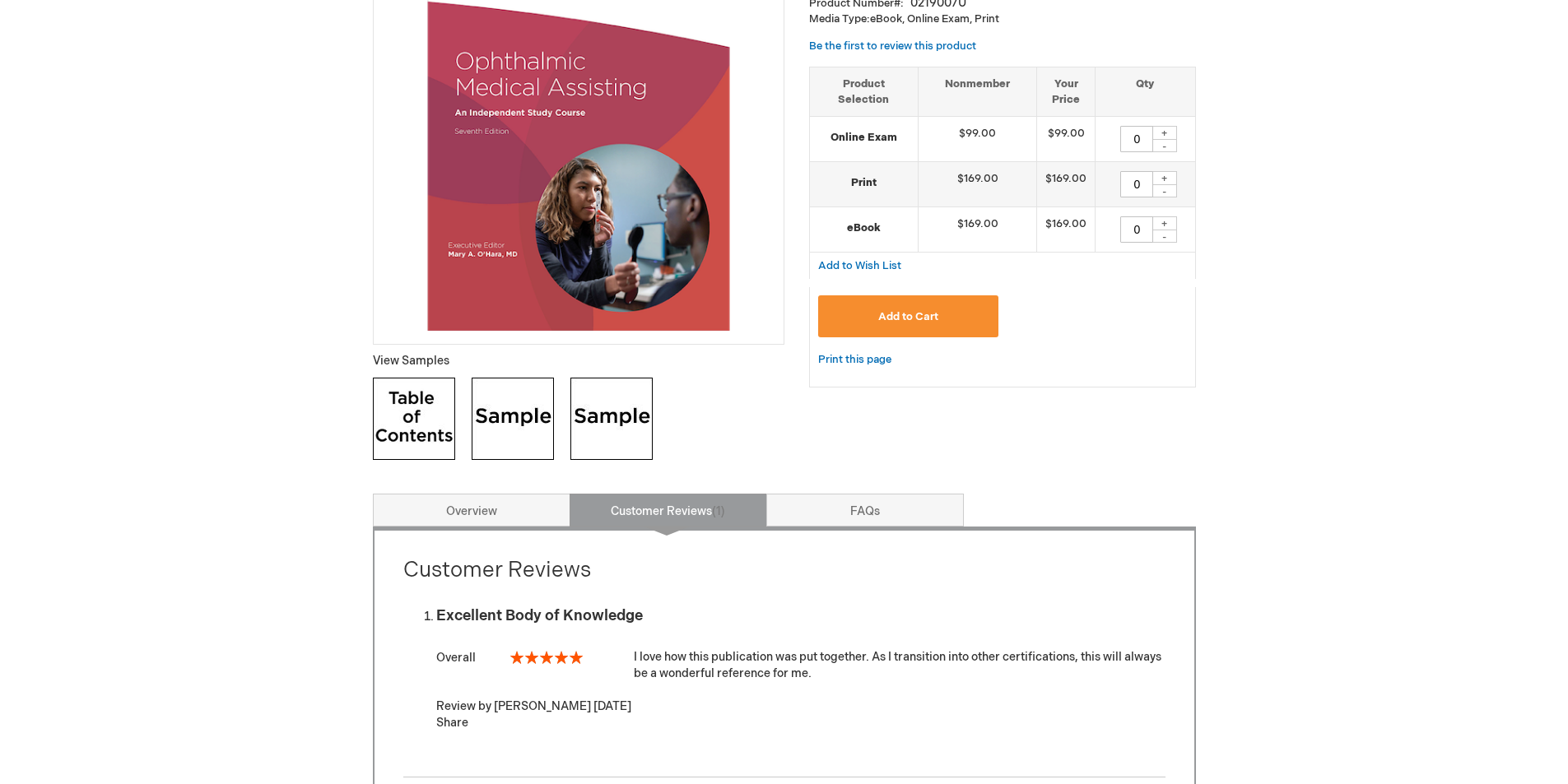
scroll to position [0, 0]
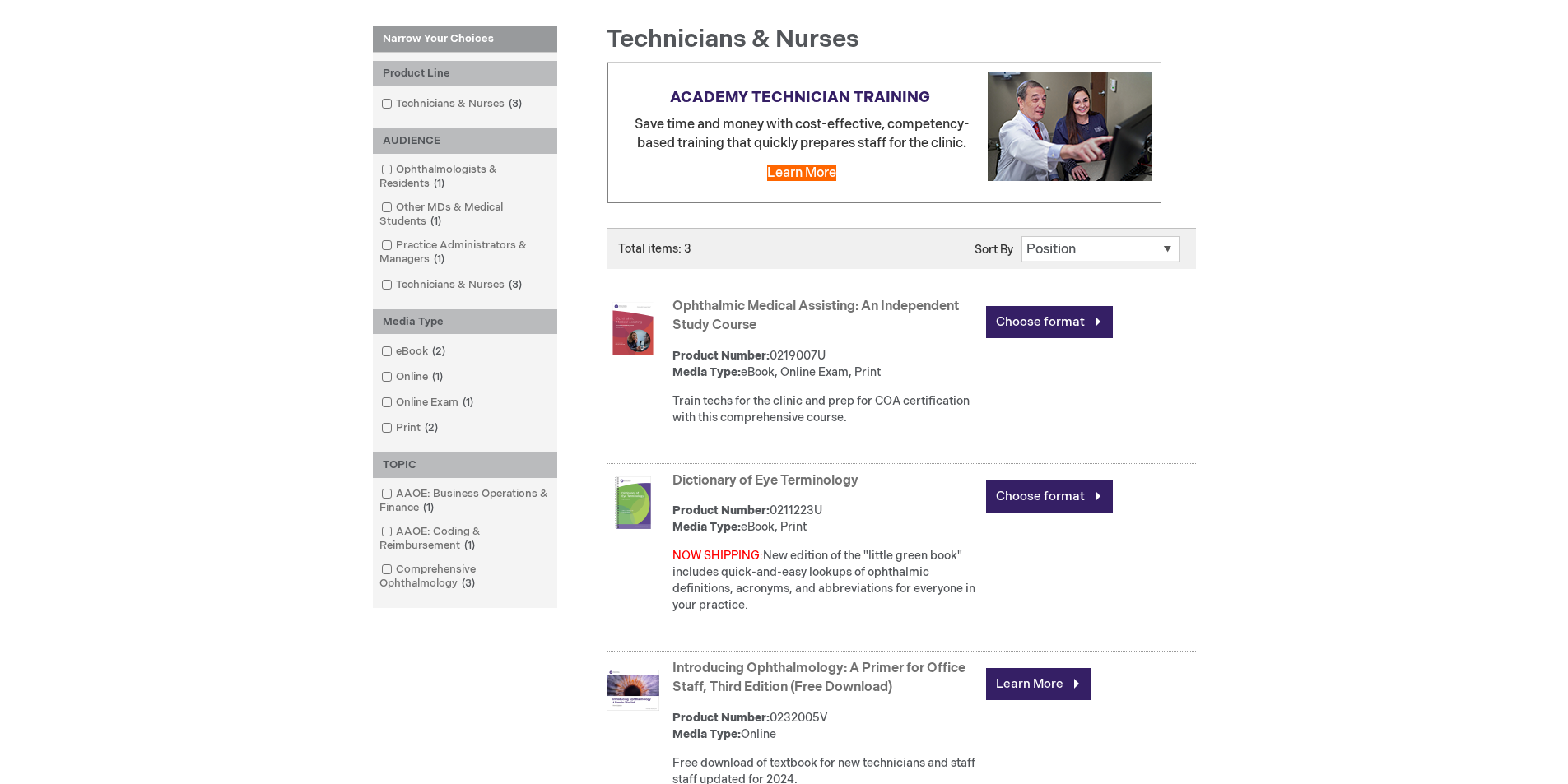
scroll to position [247, 0]
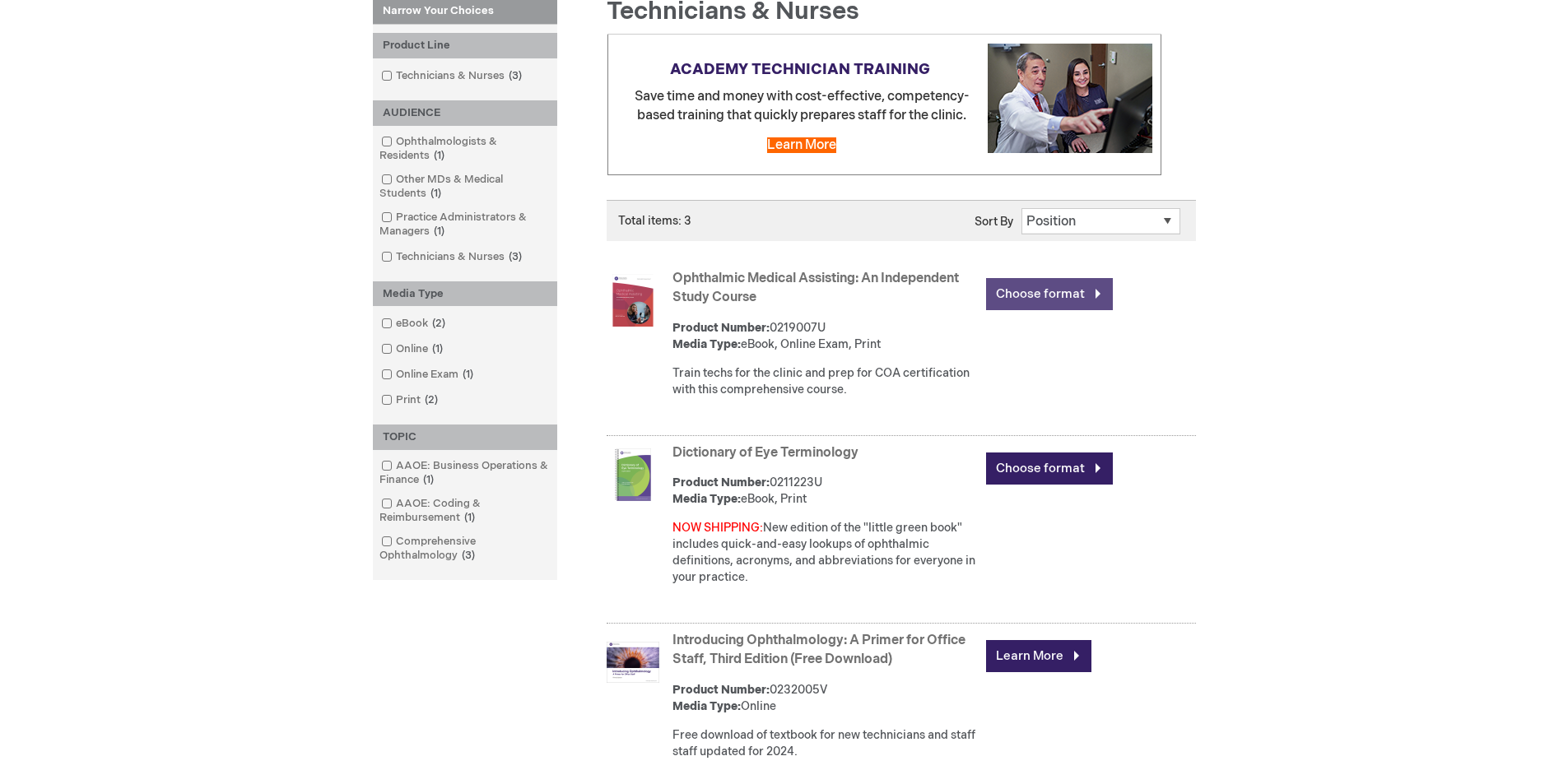
click at [1069, 294] on link "Choose format" at bounding box center [1049, 294] width 126 height 32
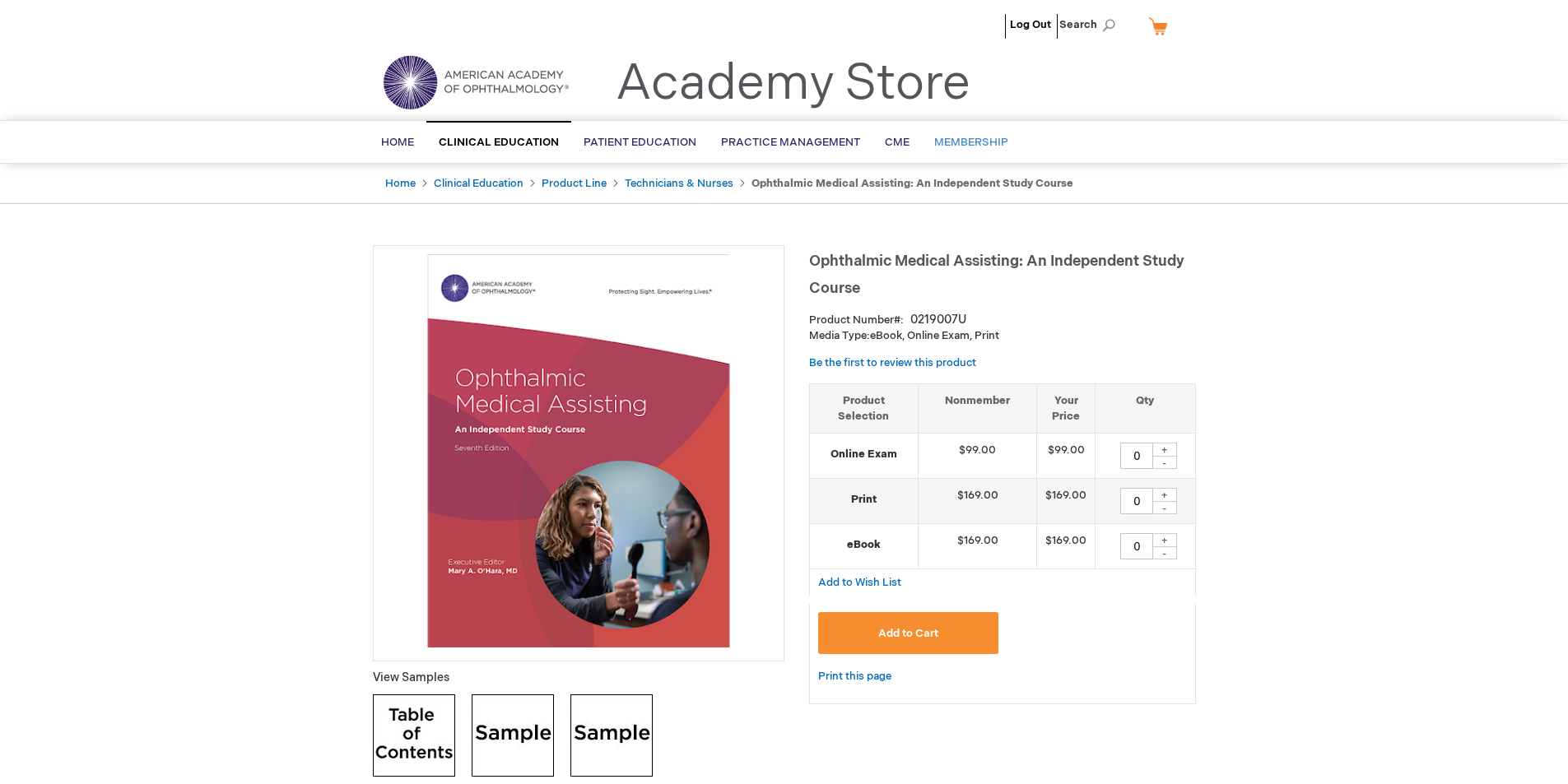
click at [950, 141] on span "Membership" at bounding box center [972, 142] width 74 height 13
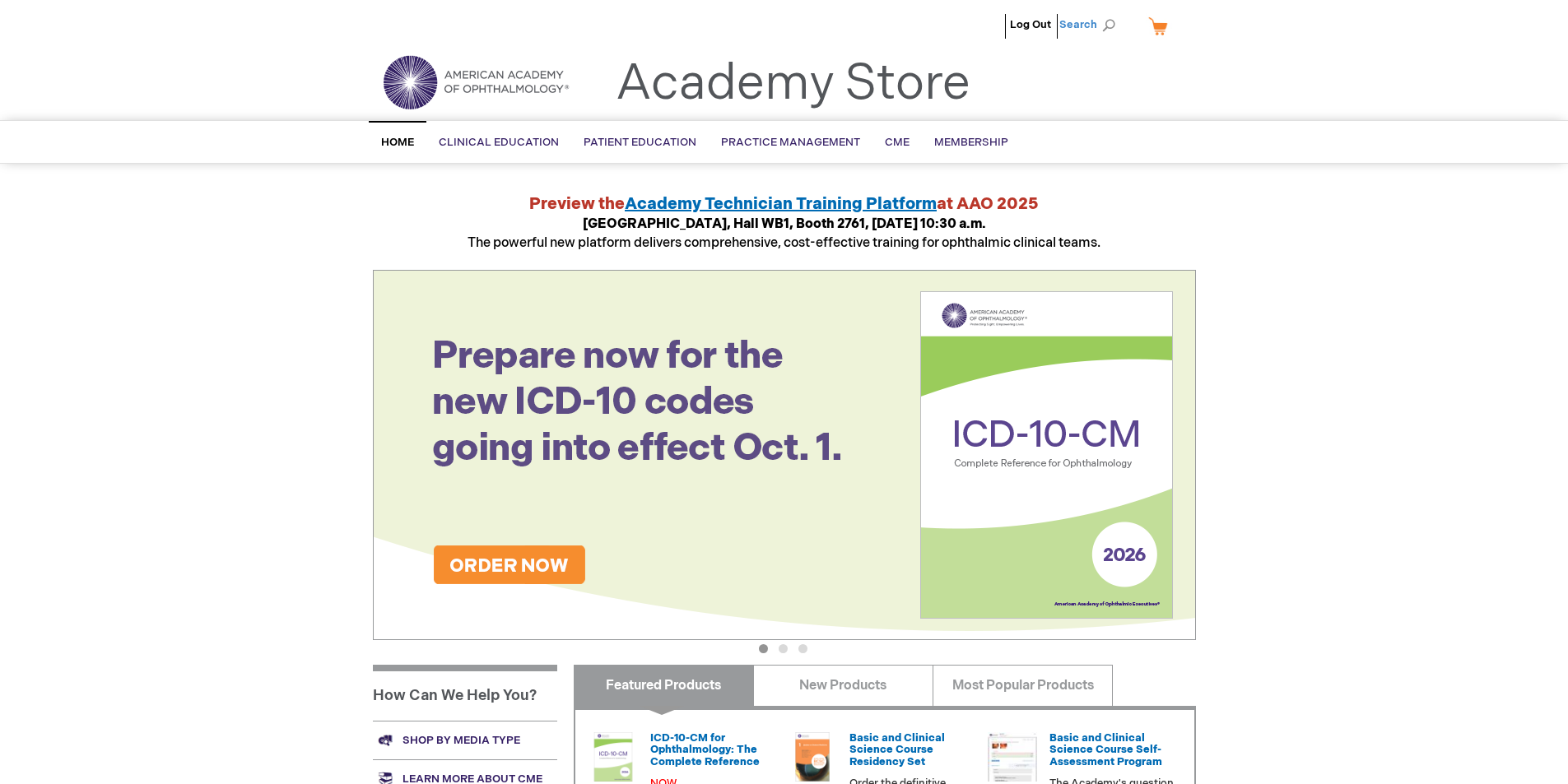
click at [1073, 23] on span "Search" at bounding box center [1090, 24] width 63 height 33
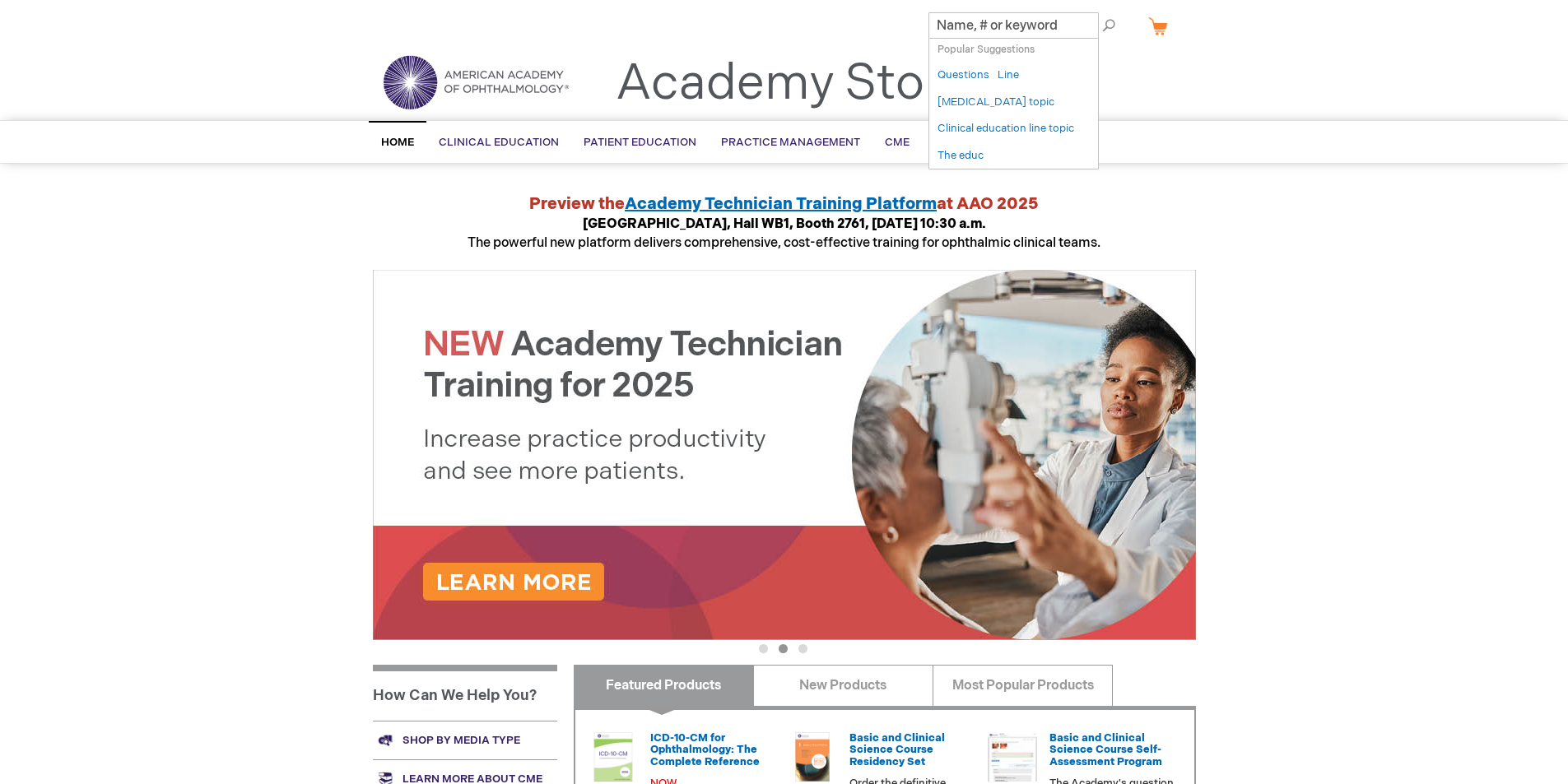
click at [1160, 28] on link "My Cart" at bounding box center [1164, 25] width 39 height 28
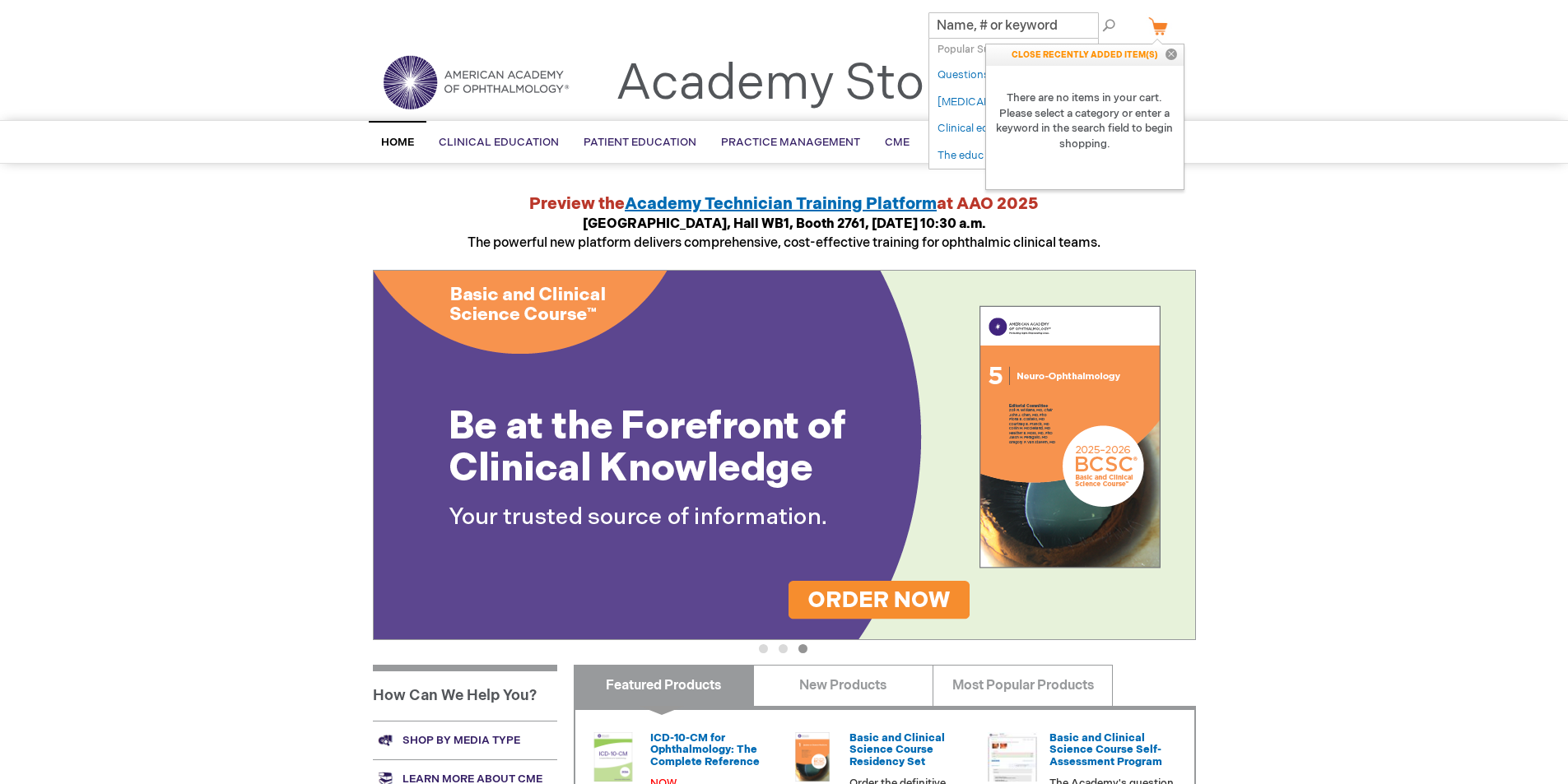
click at [1218, 53] on div "Log Out Search My Cart CLOSE RECENTLY ADDED ITEM(S) Close There are no items in…" at bounding box center [784, 28] width 1568 height 58
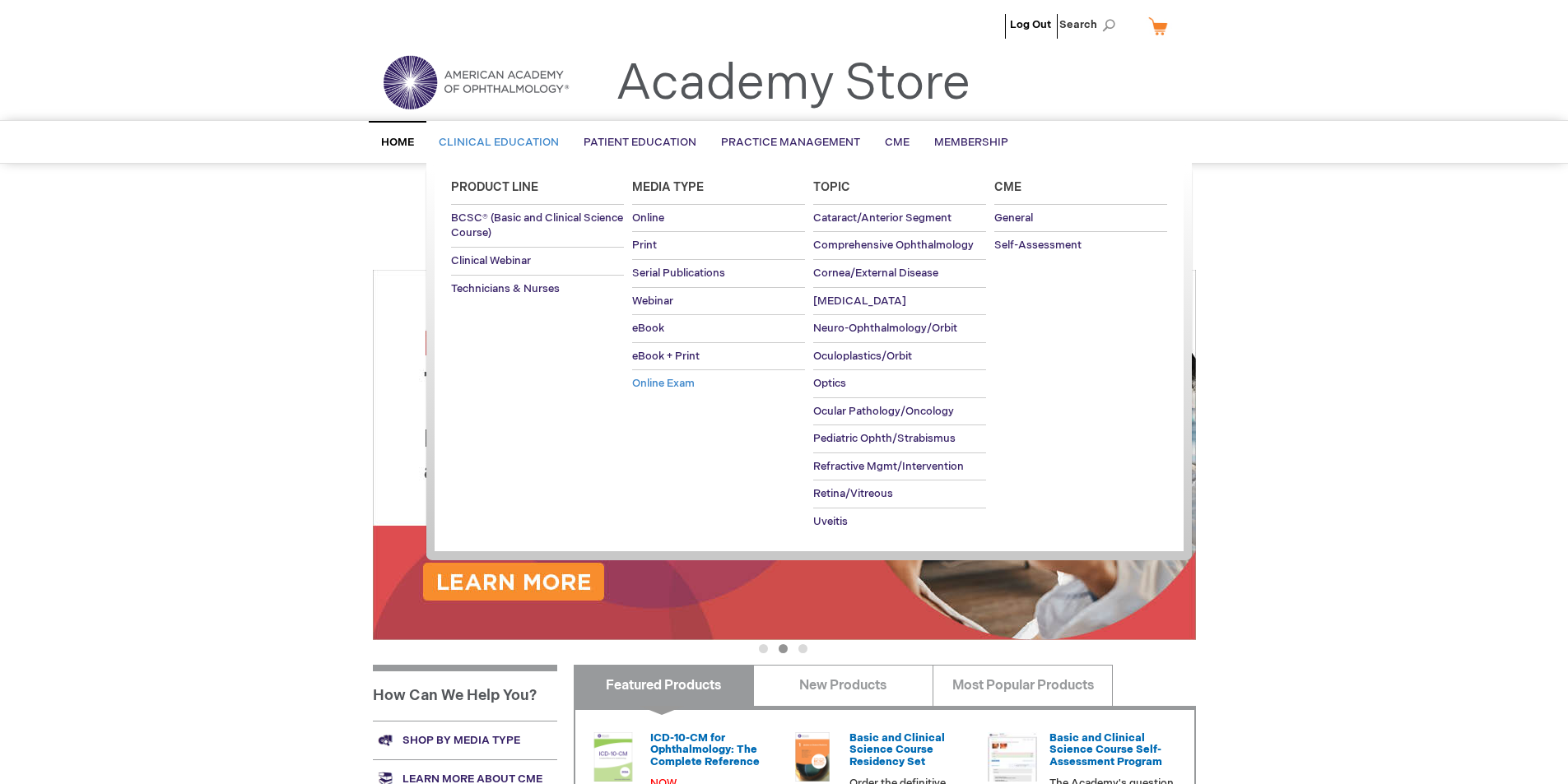
click at [652, 378] on span "Online Exam" at bounding box center [663, 383] width 63 height 13
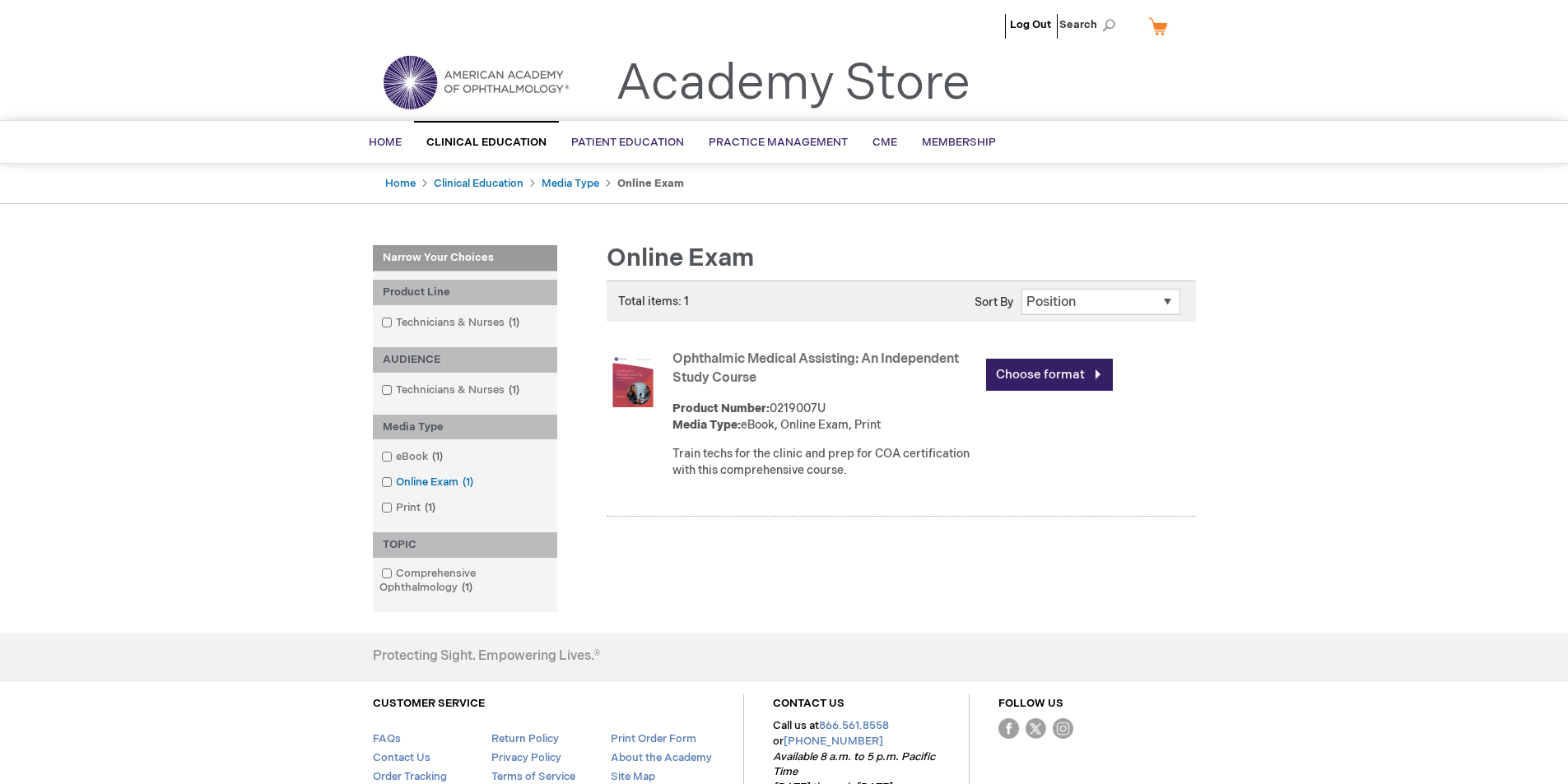
click at [396, 482] on span at bounding box center [396, 482] width 0 height 13
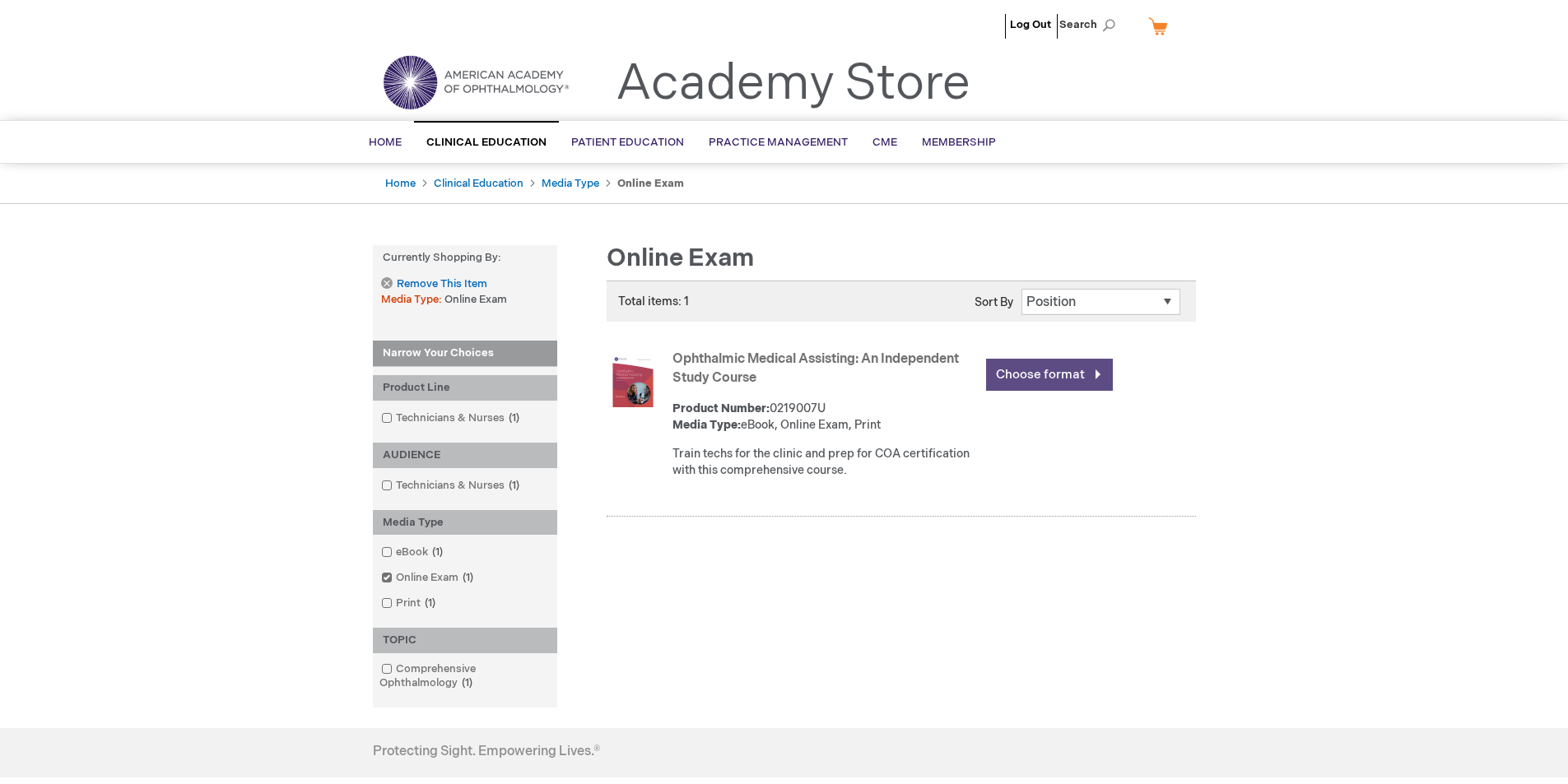
click at [1046, 377] on link "Choose format" at bounding box center [1049, 374] width 126 height 32
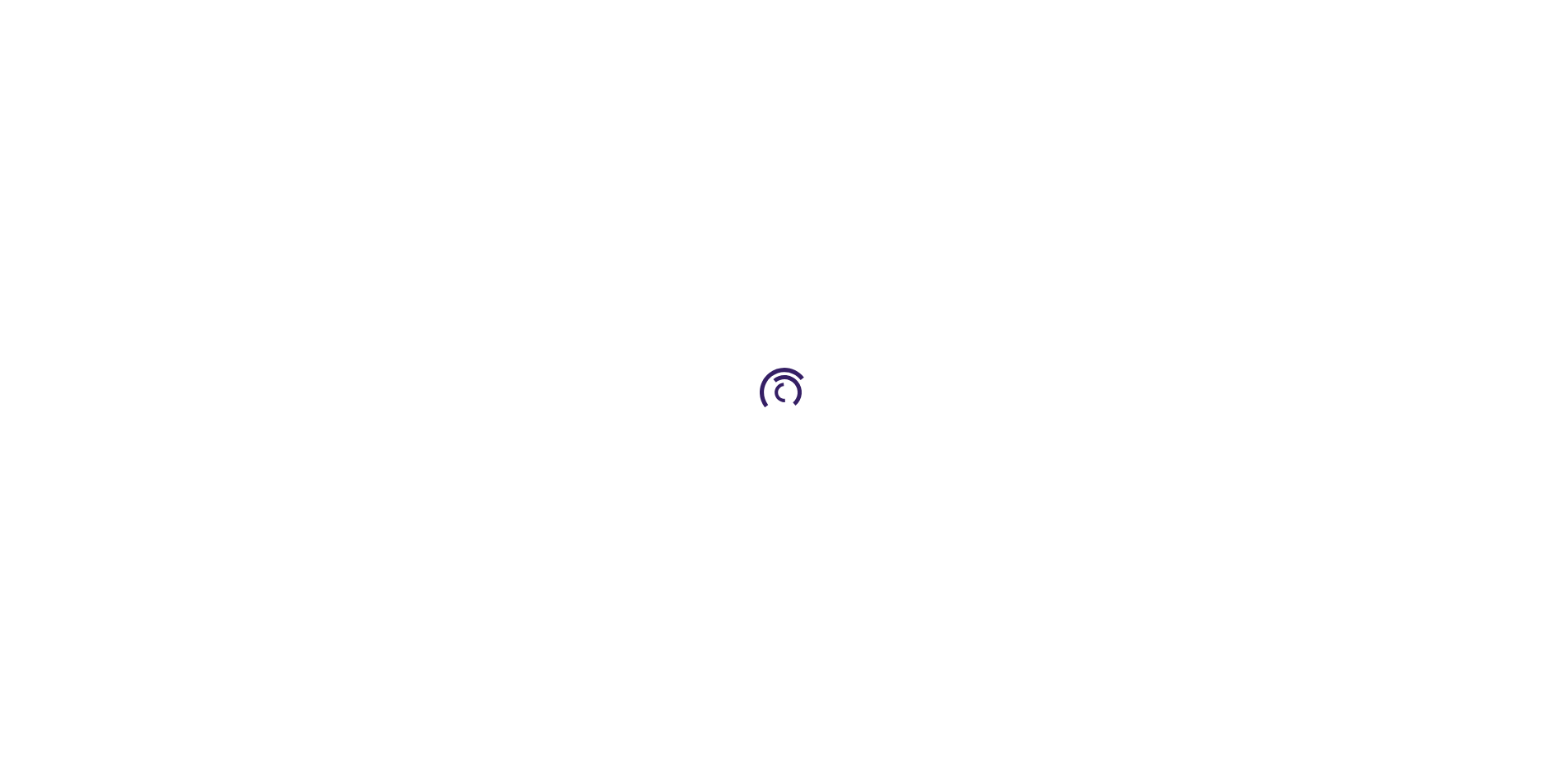
type input "0"
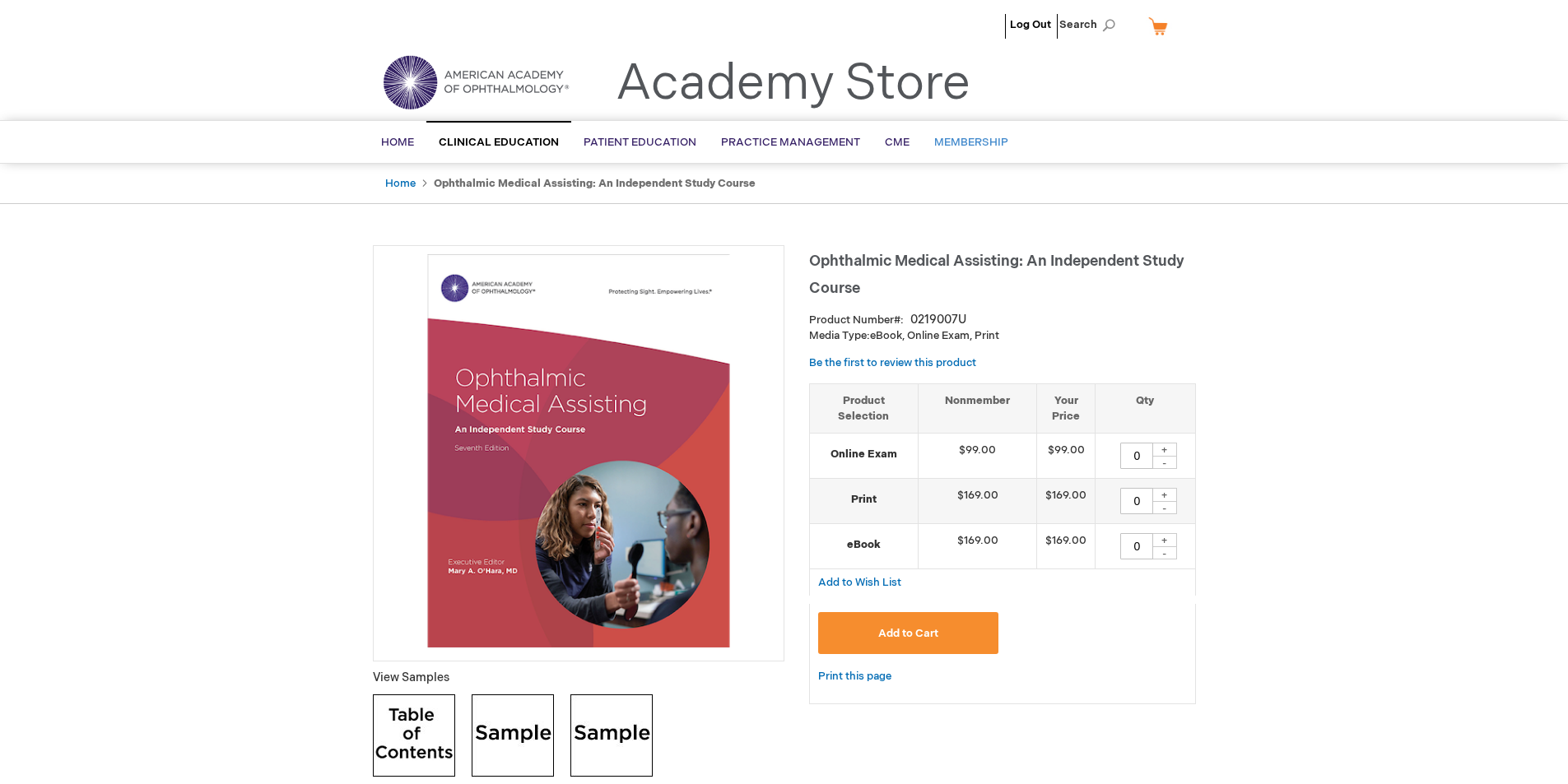
click at [951, 142] on span "Membership" at bounding box center [972, 142] width 74 height 13
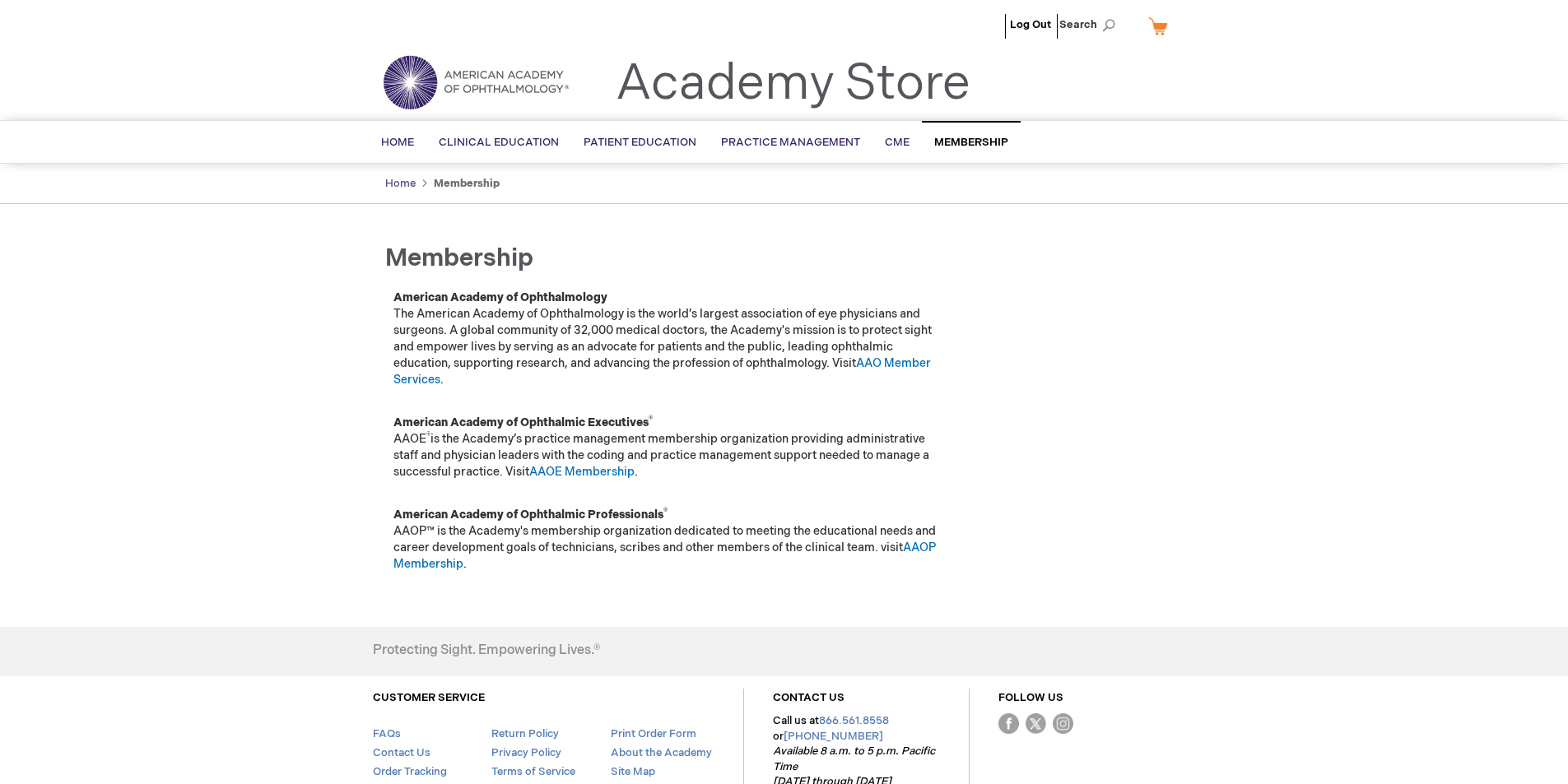
click at [404, 179] on link "Home" at bounding box center [400, 183] width 30 height 13
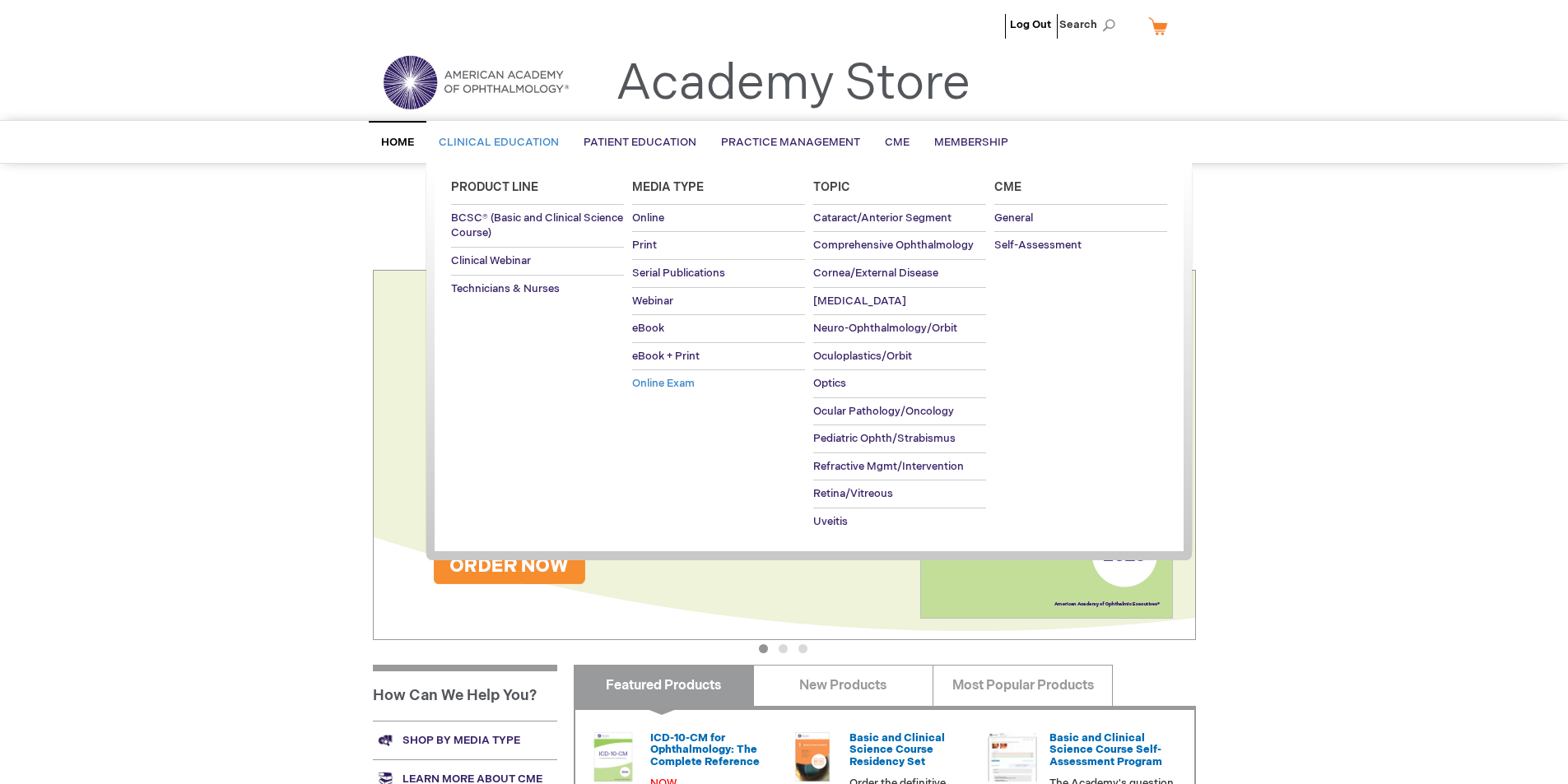
click at [660, 381] on span "Online Exam" at bounding box center [663, 383] width 63 height 13
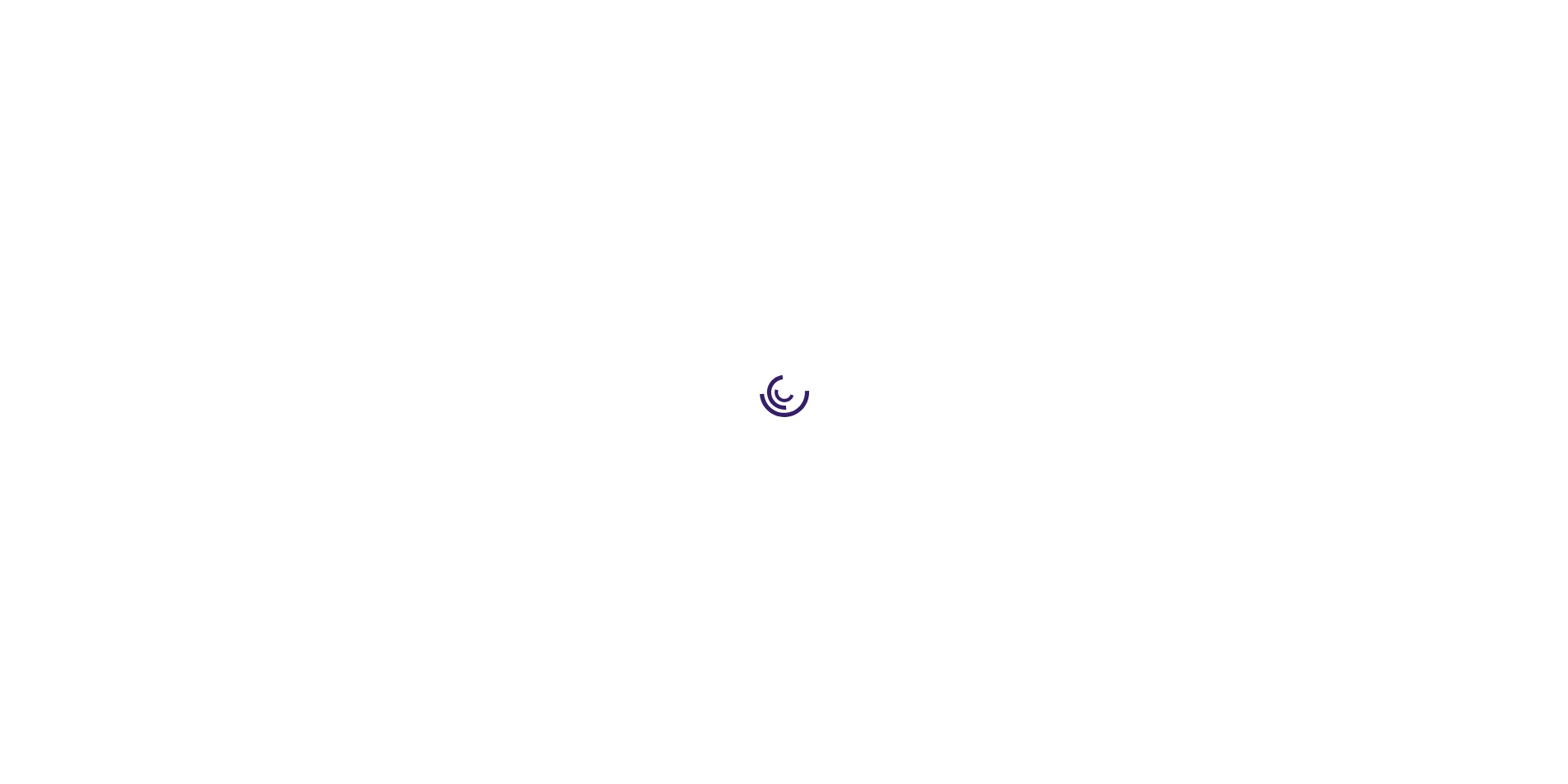
type input "0"
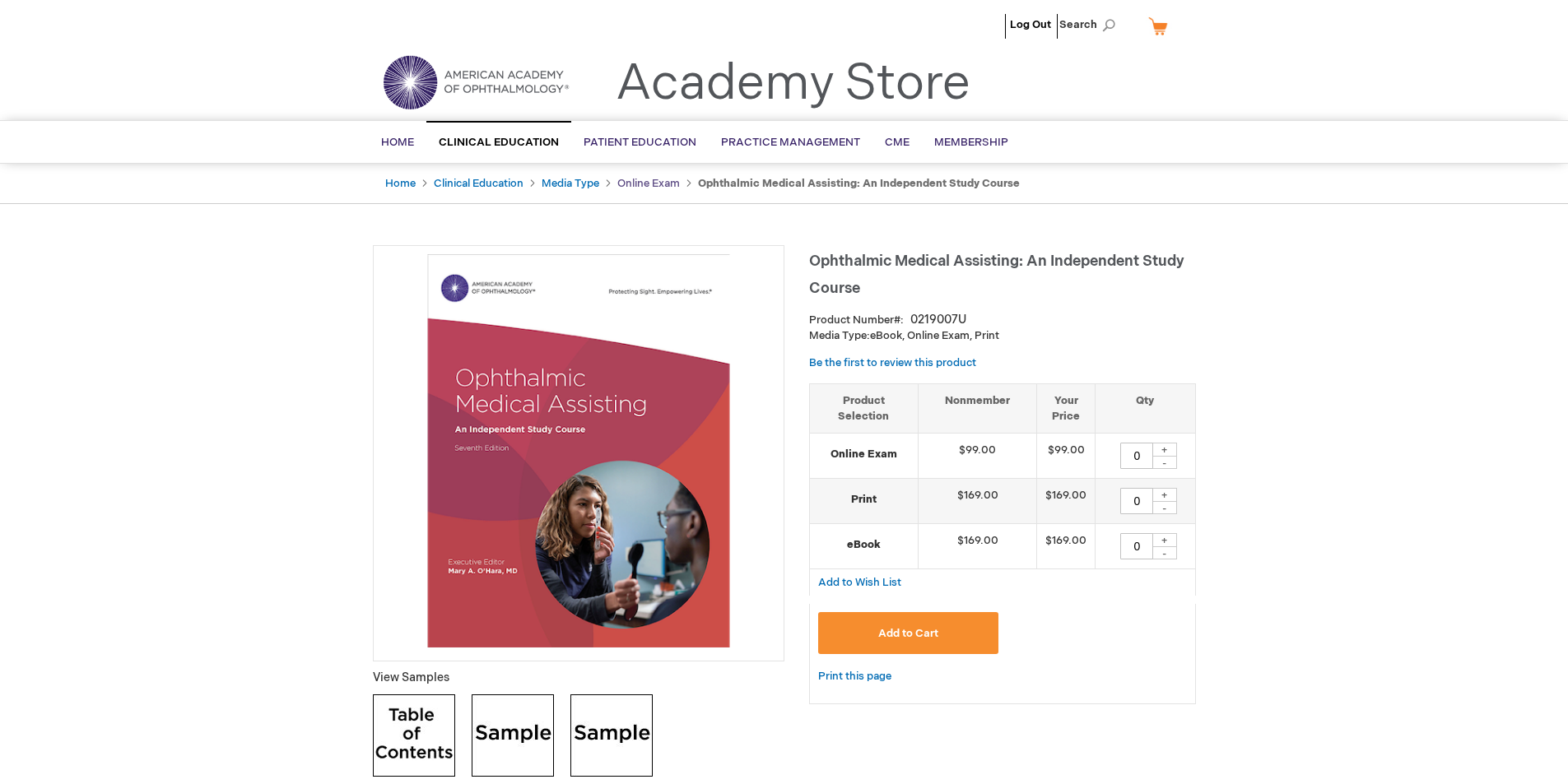
click at [662, 187] on link "Online Exam" at bounding box center [648, 183] width 63 height 13
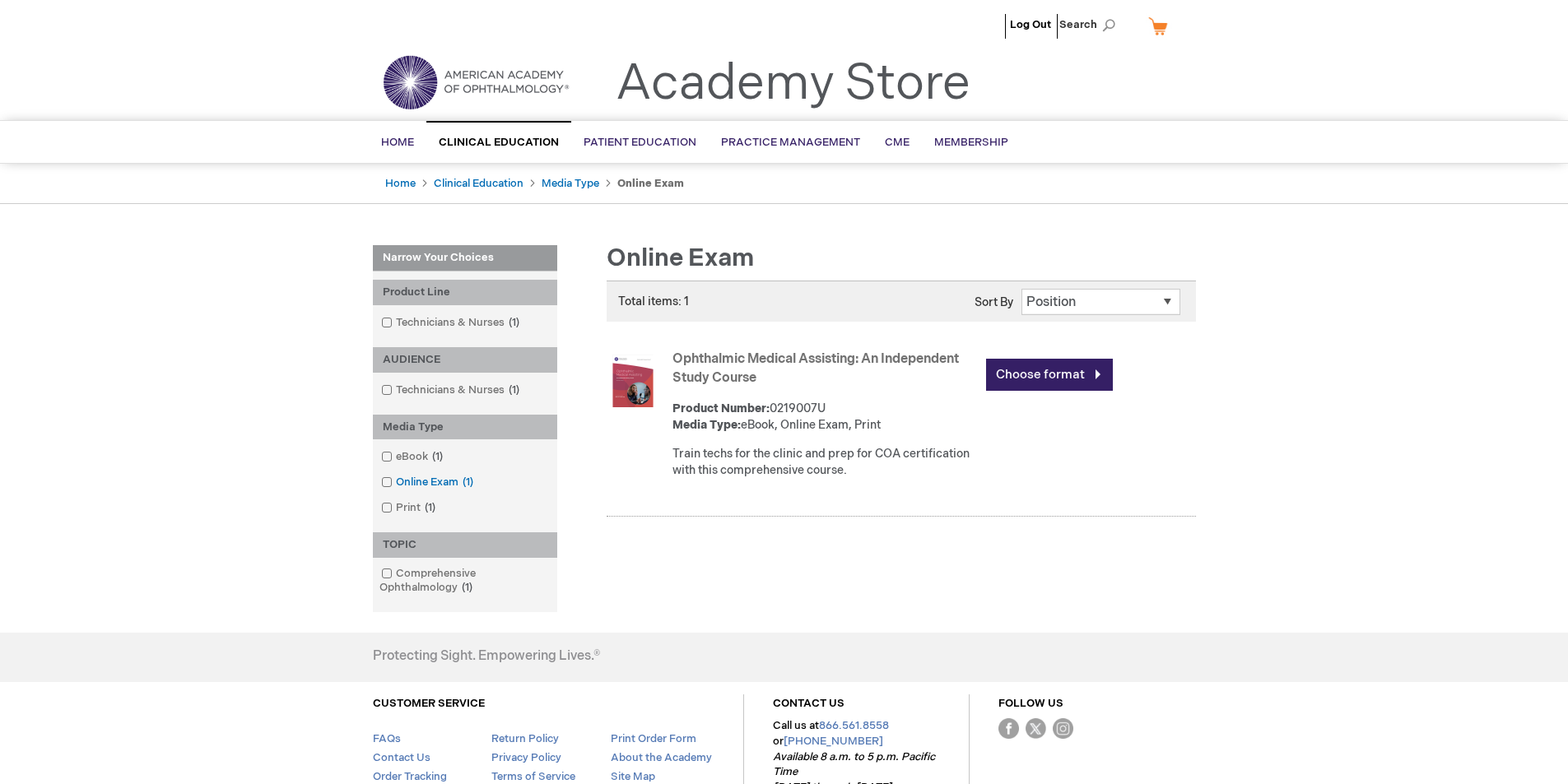
click at [396, 484] on span at bounding box center [396, 482] width 0 height 13
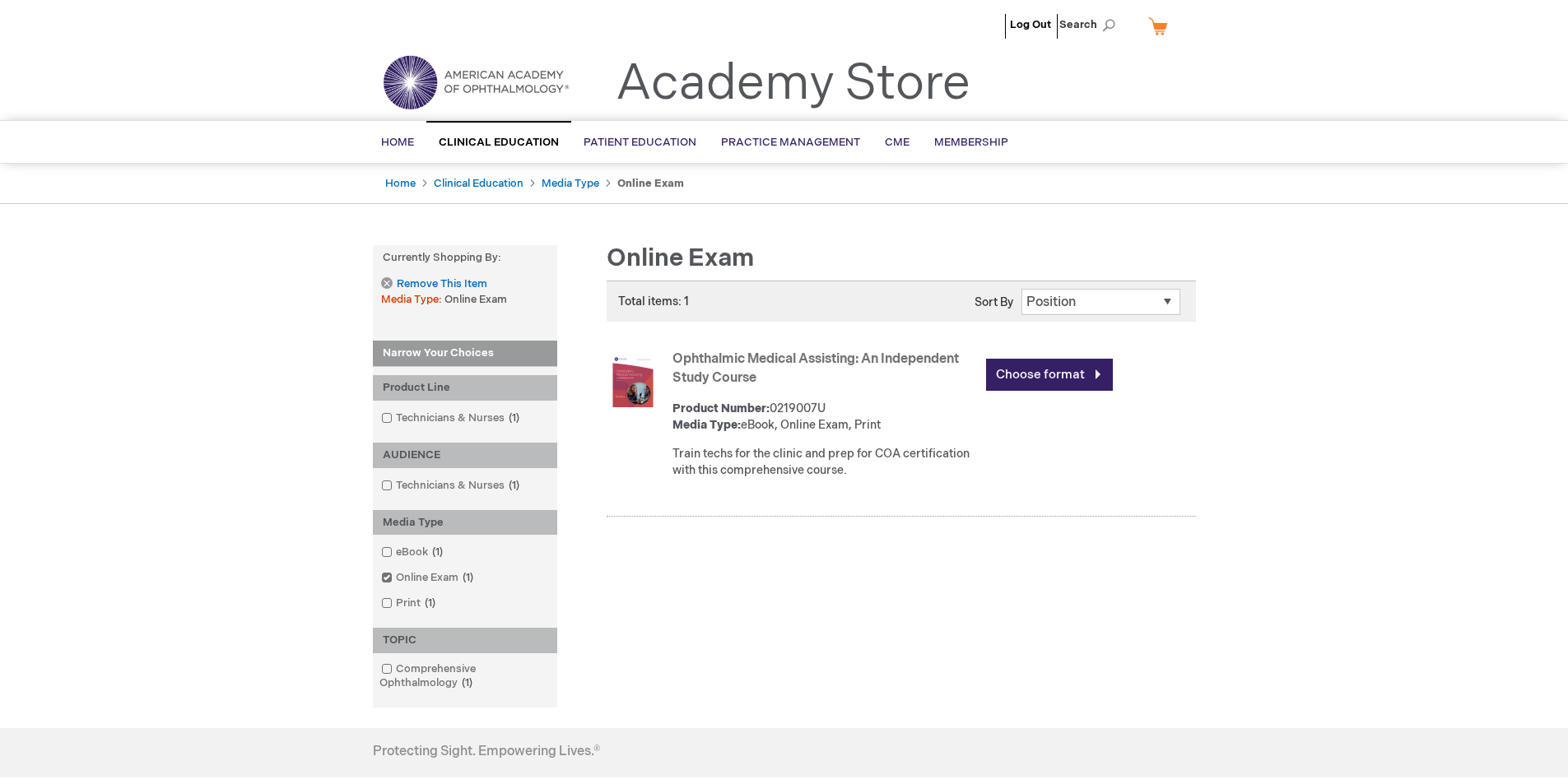
click at [499, 352] on strong "Narrow Your Choices" at bounding box center [465, 353] width 184 height 26
click at [396, 416] on span at bounding box center [396, 417] width 0 height 13
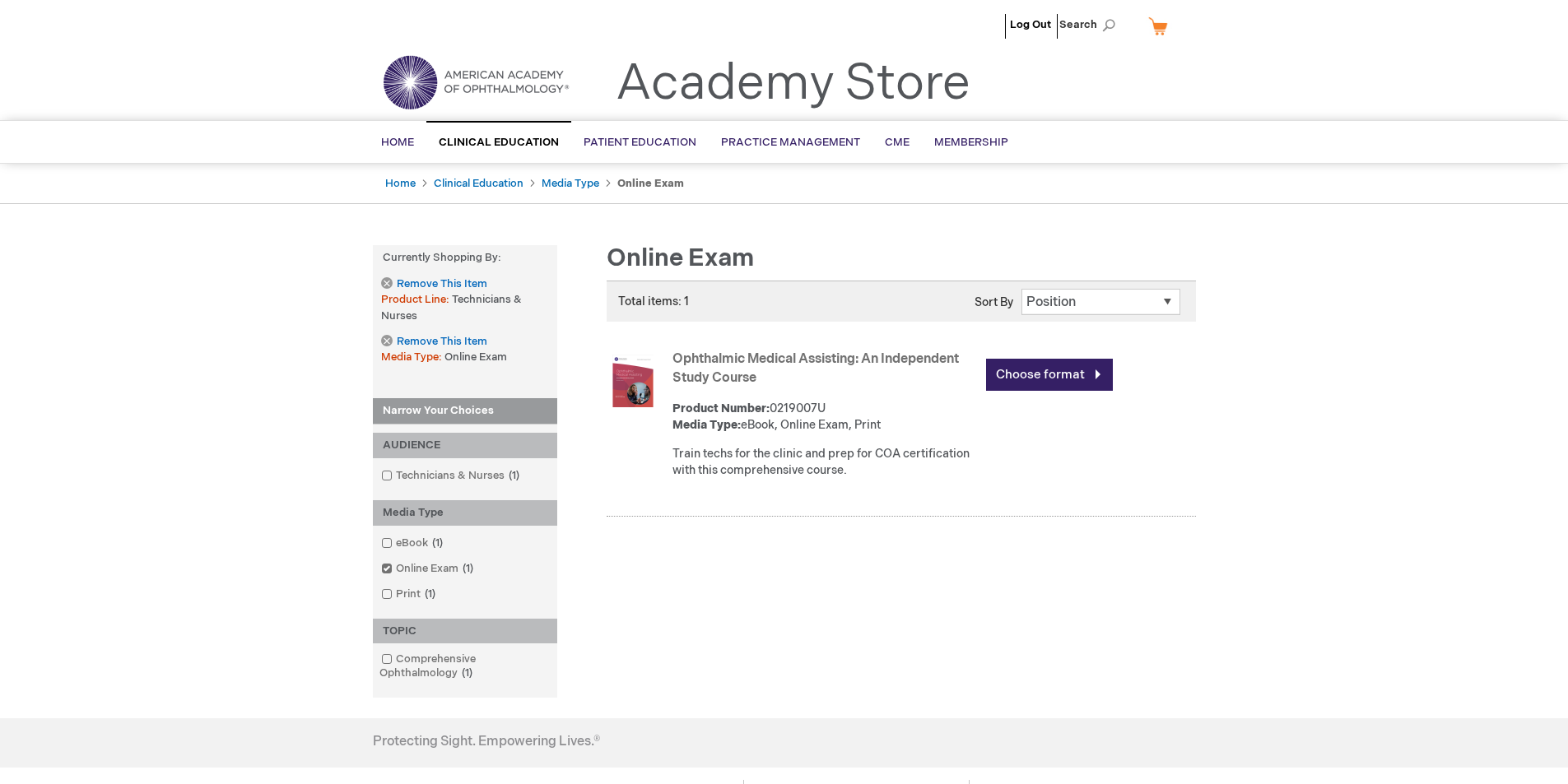
click at [634, 369] on img at bounding box center [633, 381] width 53 height 53
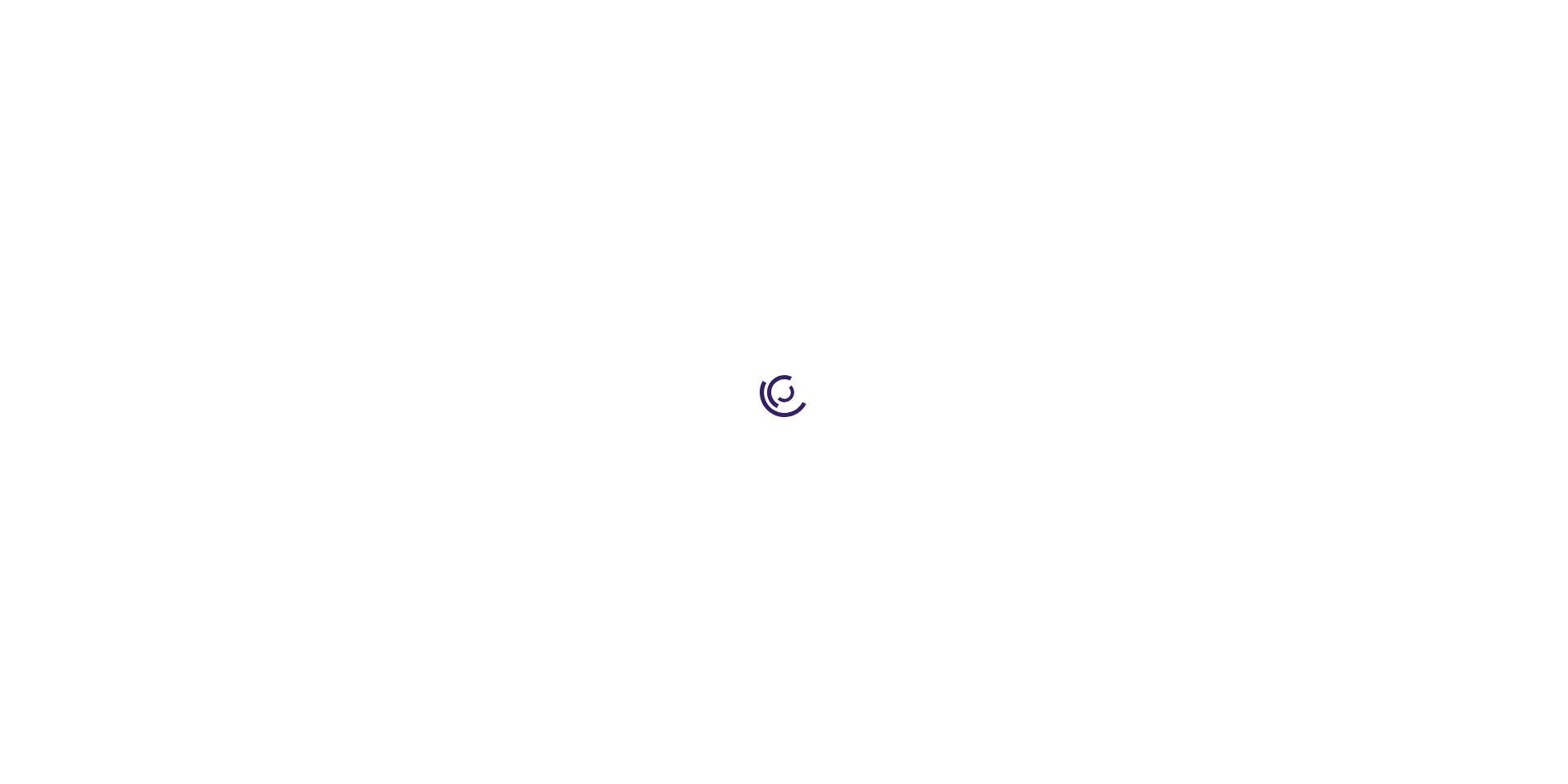
type input "0"
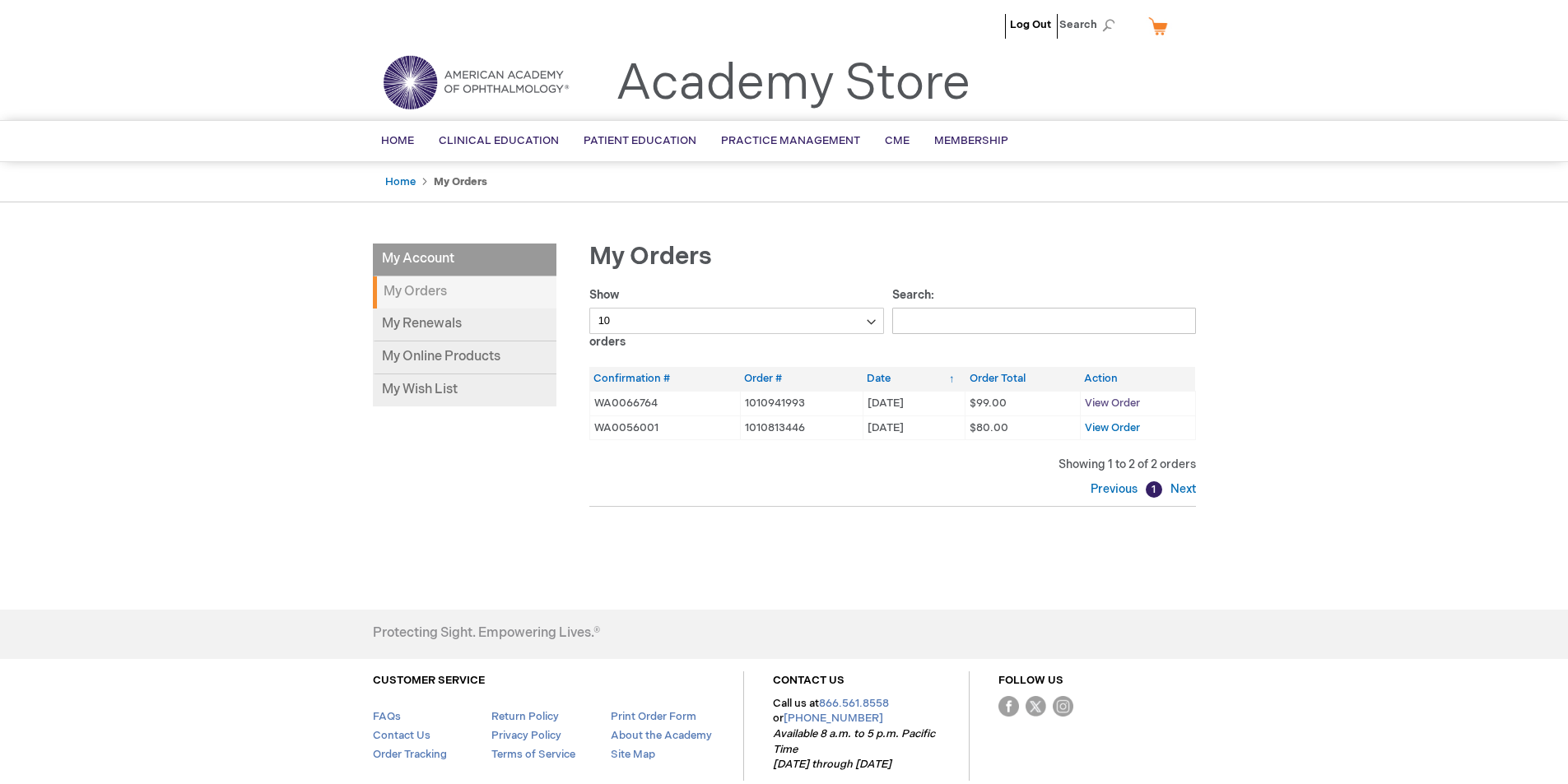
click at [1119, 397] on span "View Order" at bounding box center [1112, 402] width 55 height 13
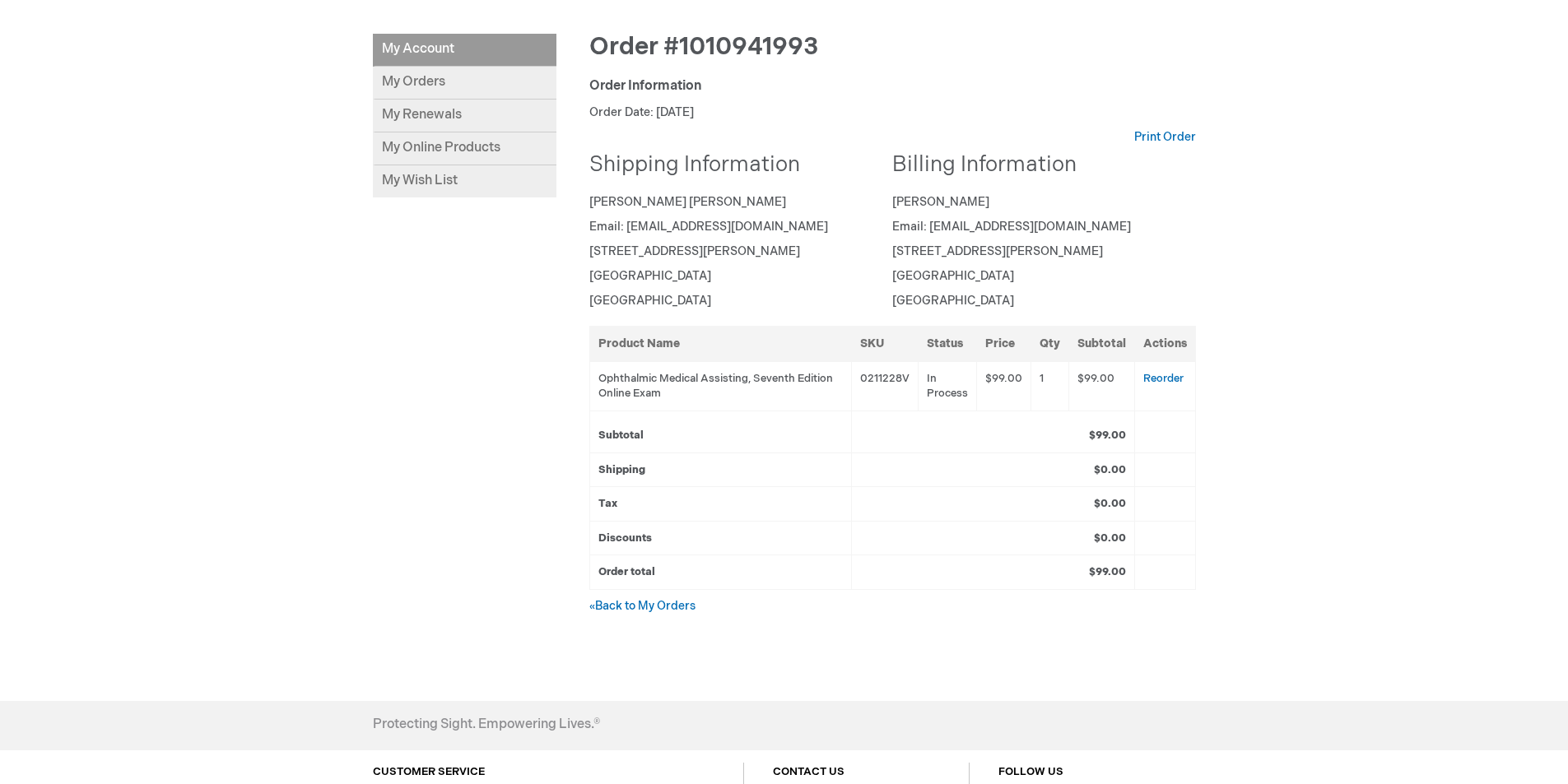
scroll to position [247, 0]
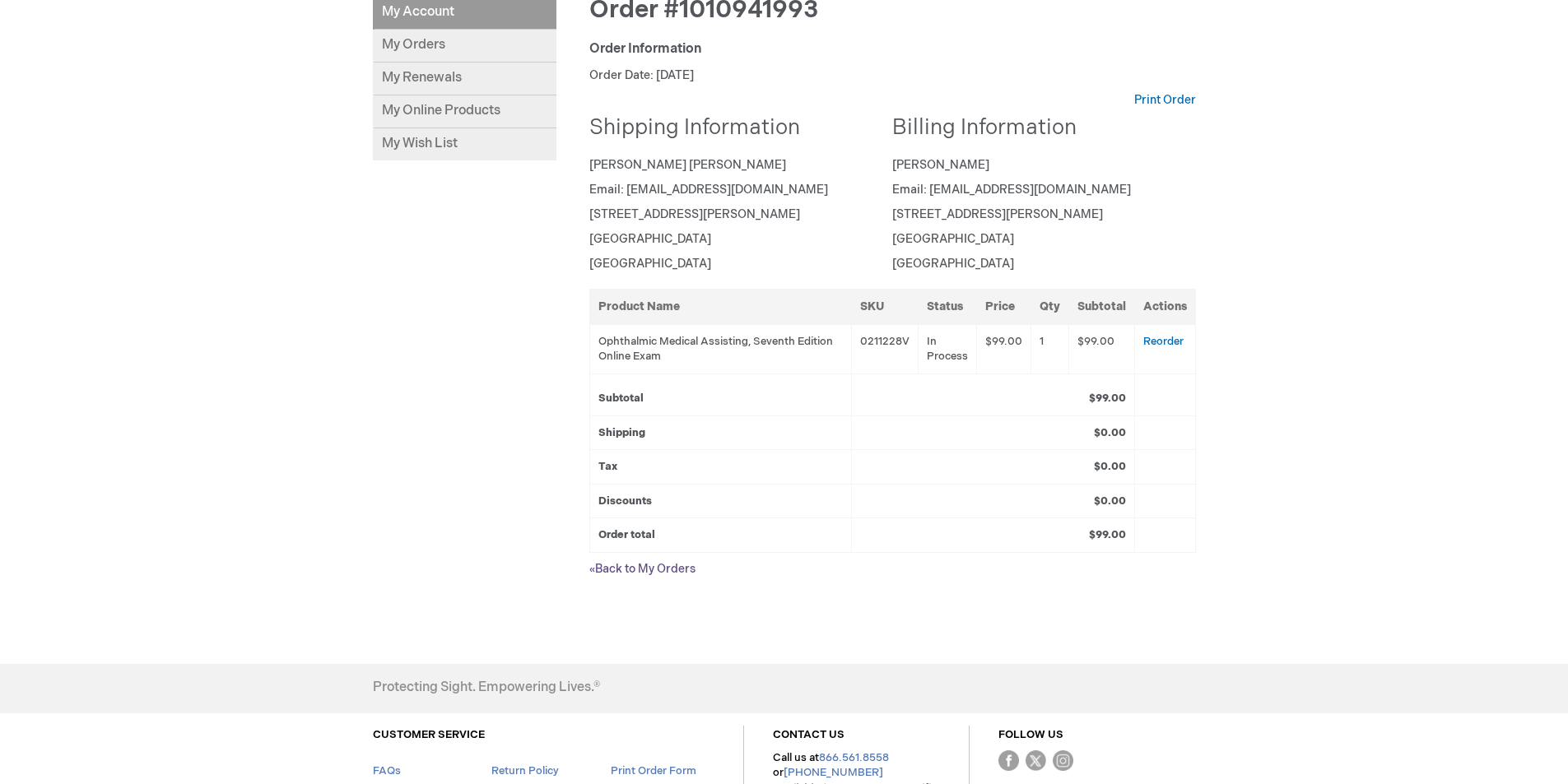
click at [651, 569] on link "« Back to My Orders" at bounding box center [642, 569] width 106 height 14
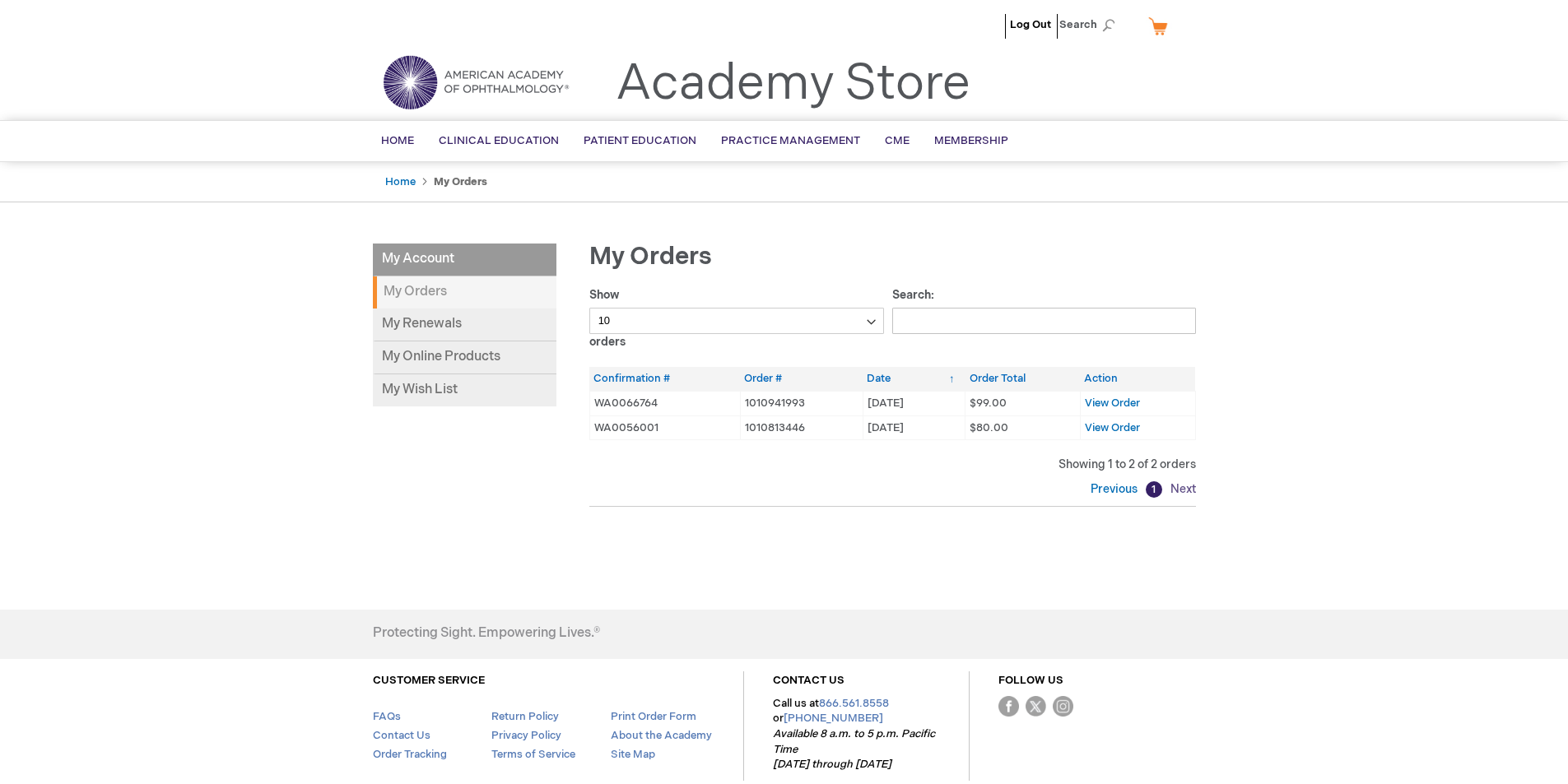
click at [1178, 487] on link "Next" at bounding box center [1181, 488] width 29 height 14
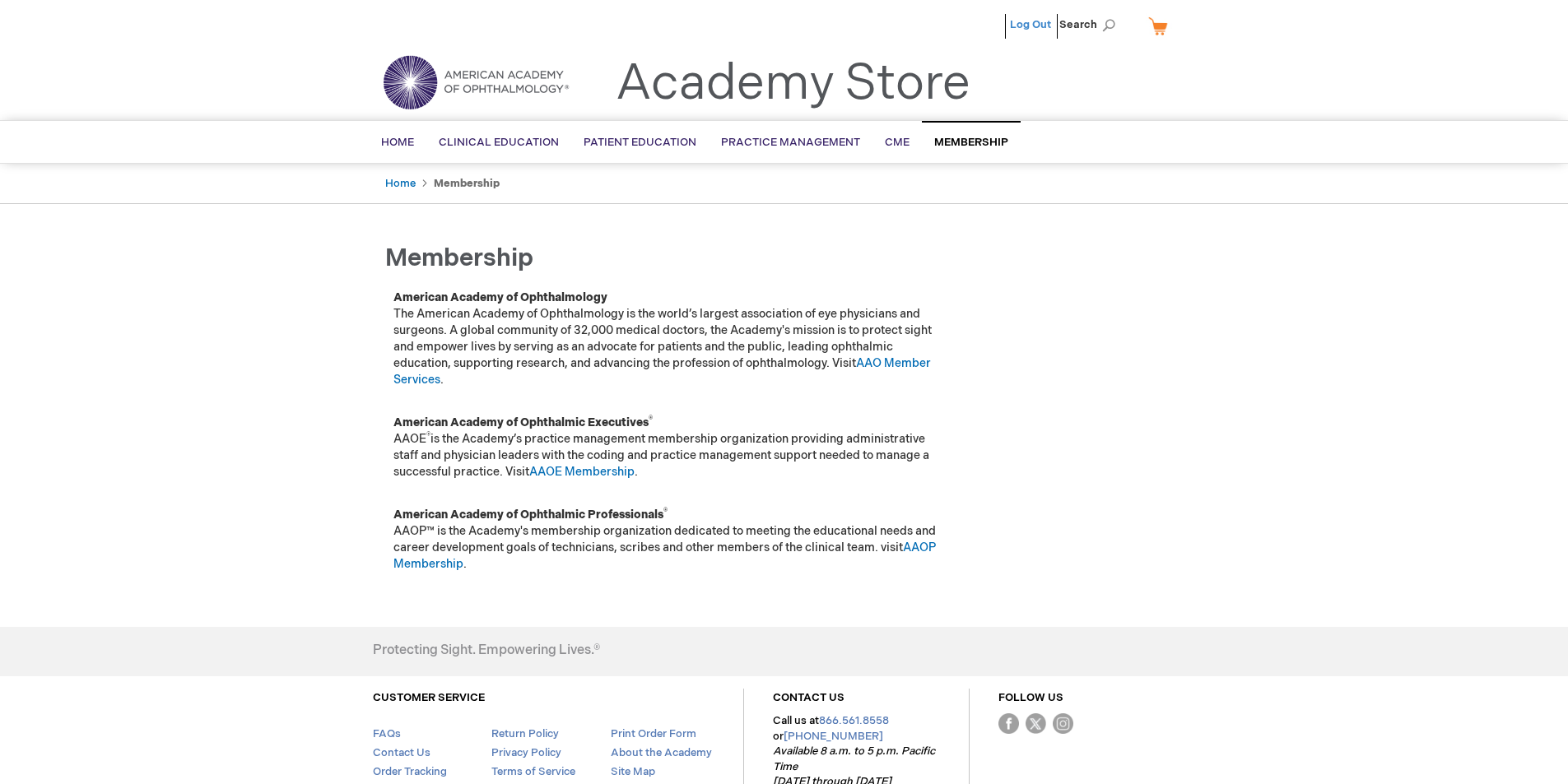
click at [1037, 21] on link "Log Out" at bounding box center [1030, 23] width 41 height 13
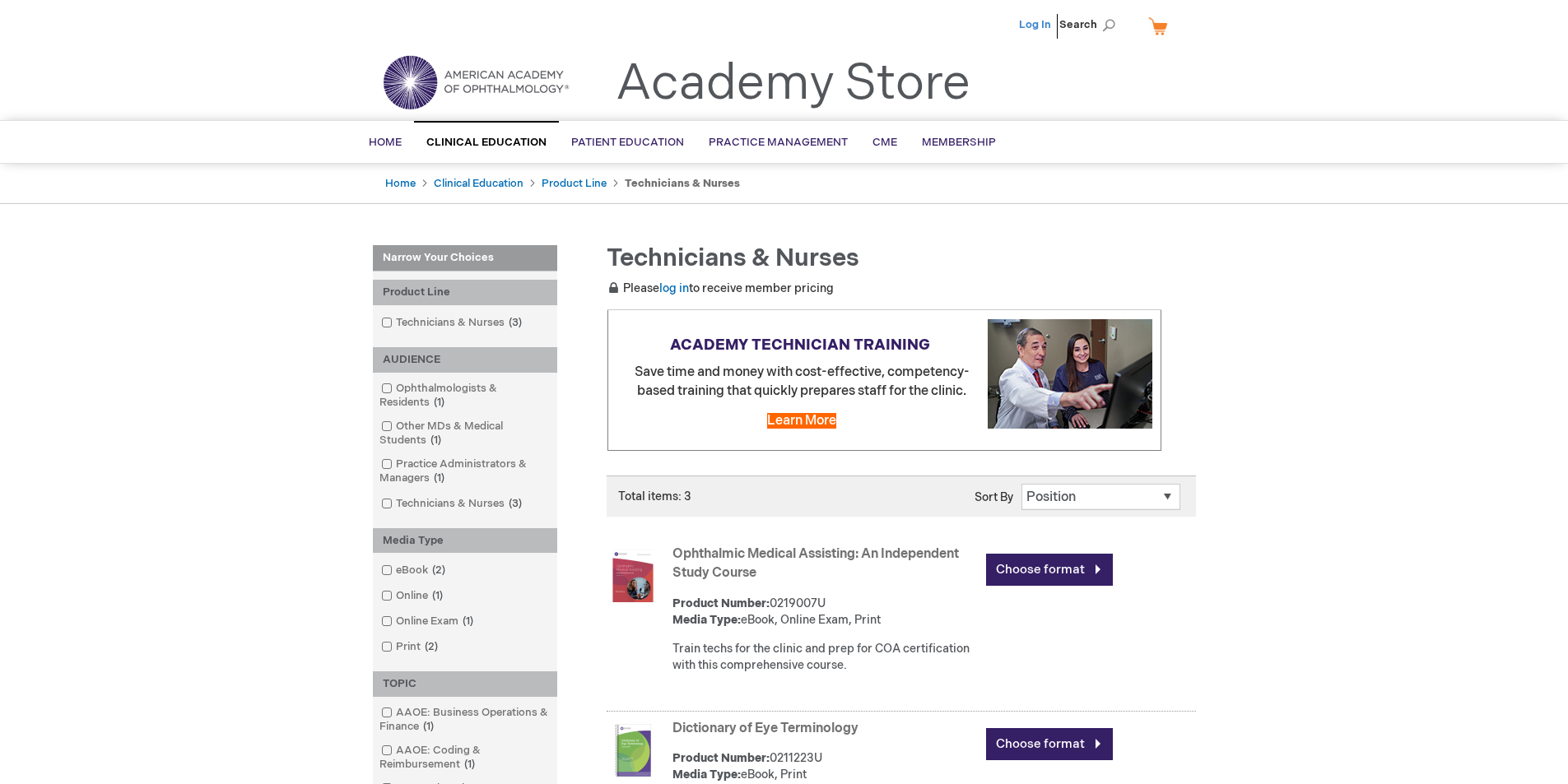
click at [1037, 18] on link "Log In" at bounding box center [1034, 23] width 32 height 13
